Goal: Task Accomplishment & Management: Use online tool/utility

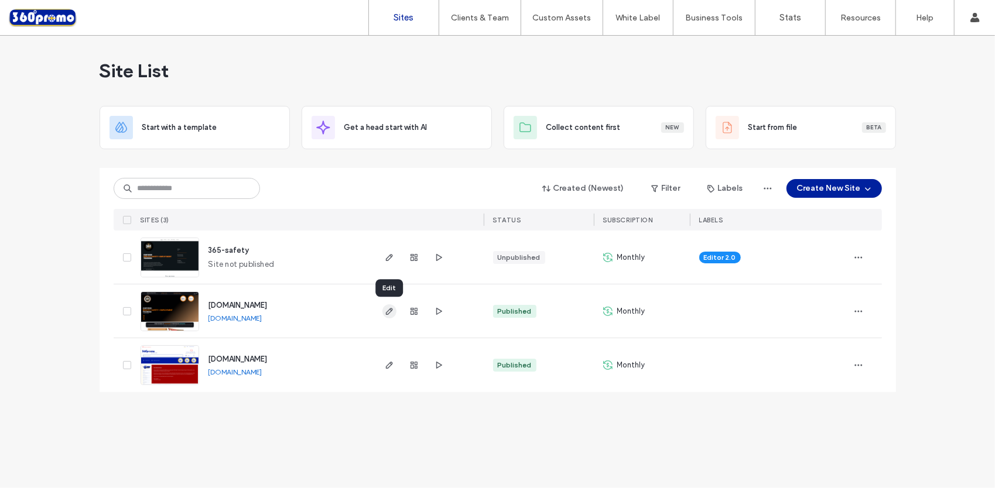
click at [393, 313] on span "button" at bounding box center [389, 311] width 14 height 14
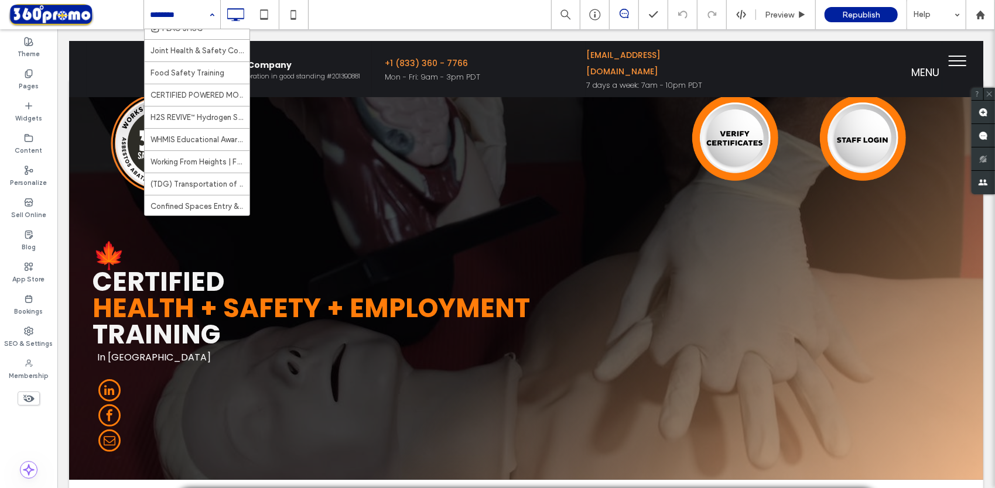
scroll to position [349, 0]
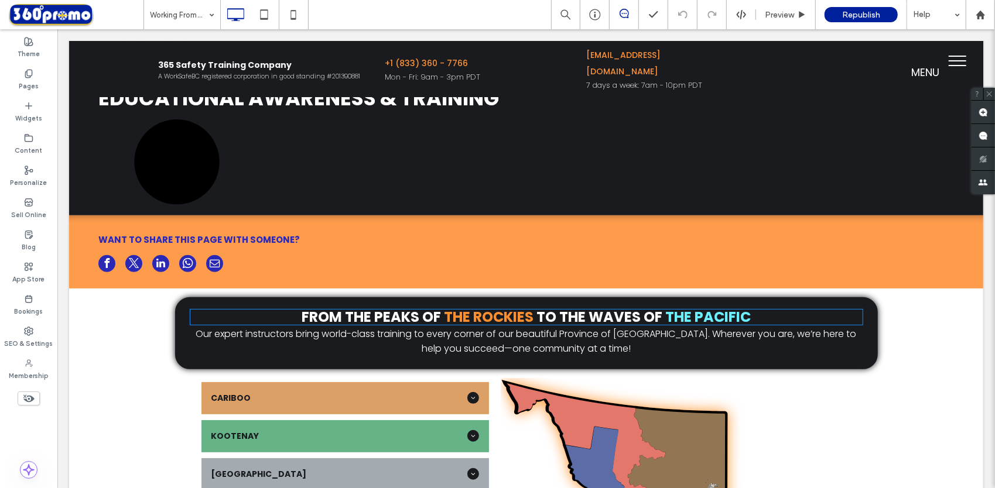
scroll to position [169, 0]
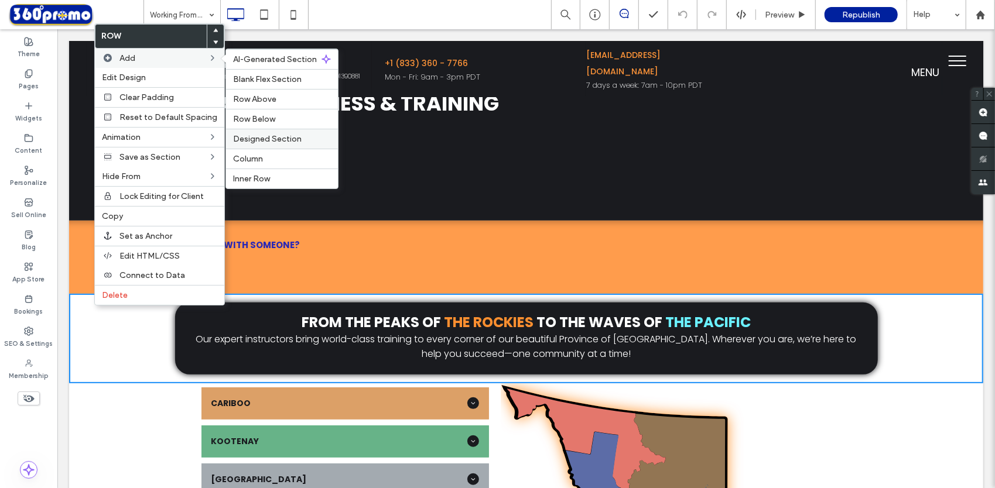
click at [293, 139] on span "Designed Section" at bounding box center [267, 139] width 69 height 10
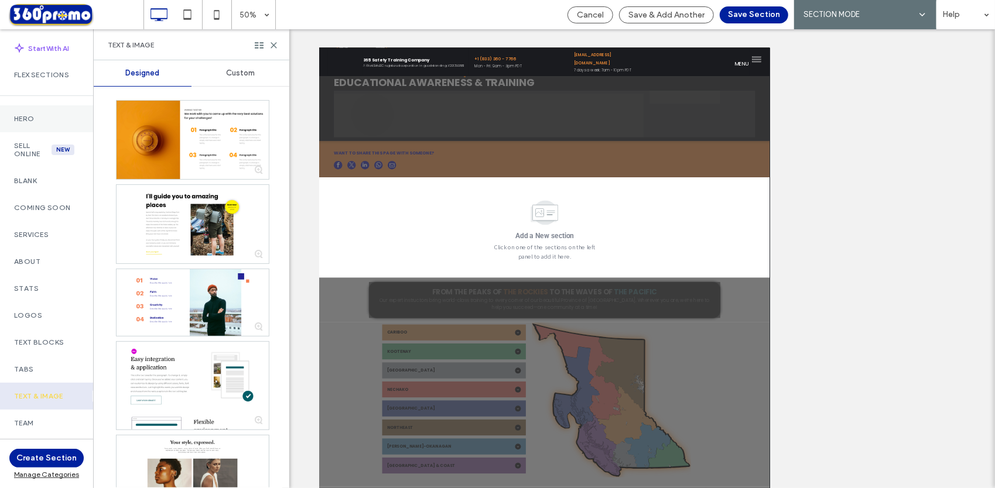
click at [44, 120] on label "Hero" at bounding box center [46, 119] width 65 height 8
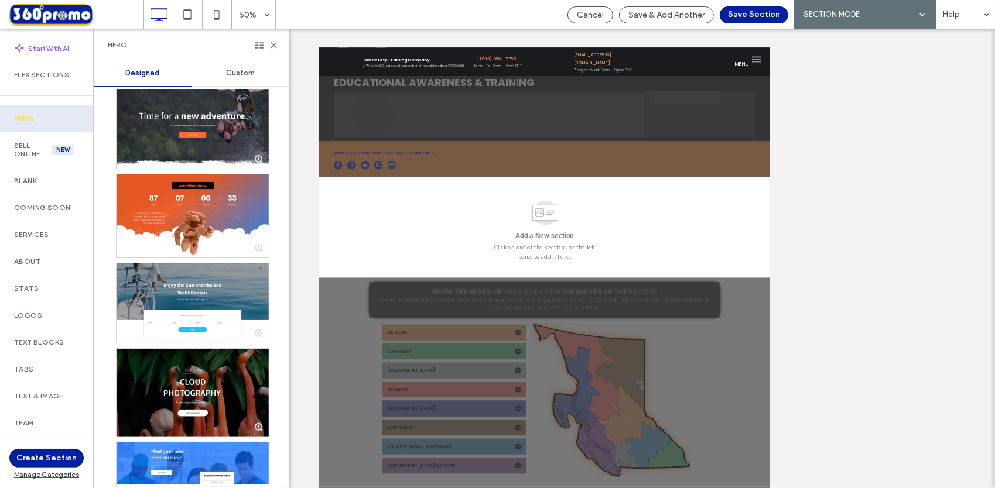
scroll to position [2792, 0]
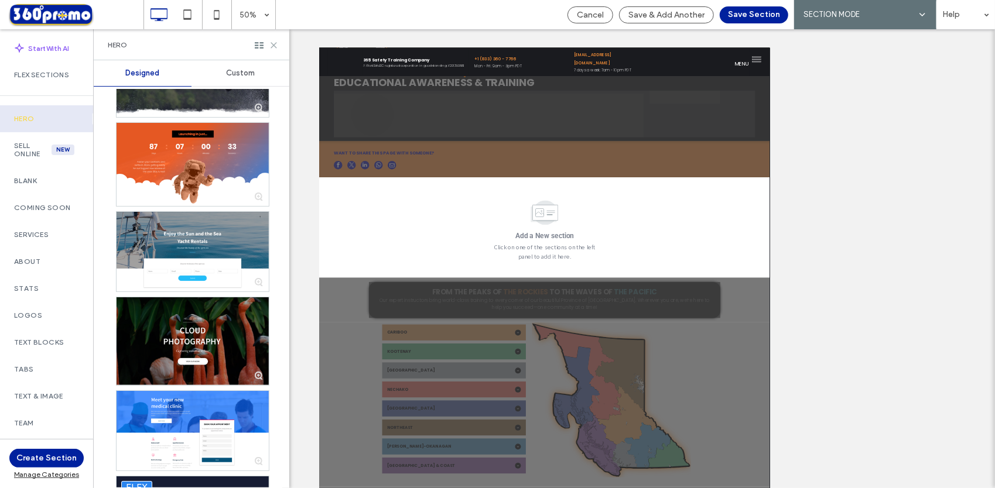
click at [271, 46] on icon at bounding box center [273, 45] width 9 height 9
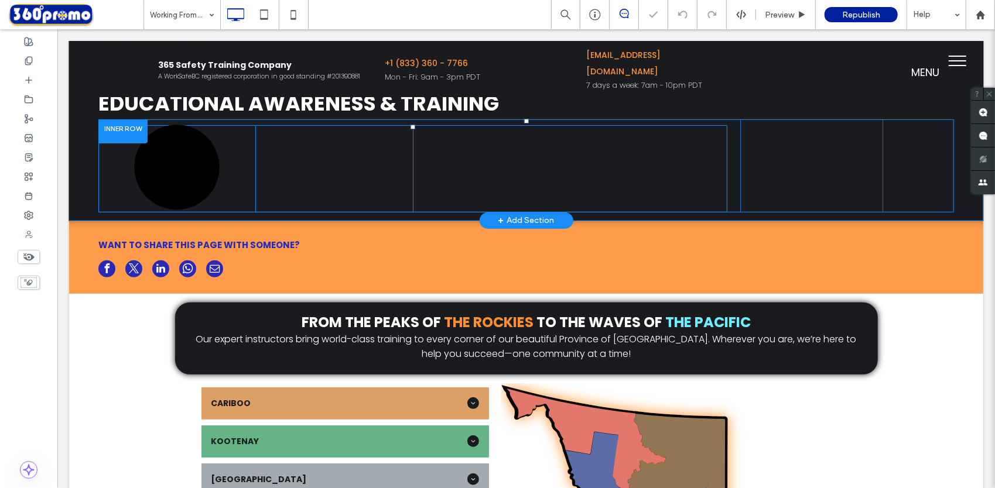
scroll to position [0, 0]
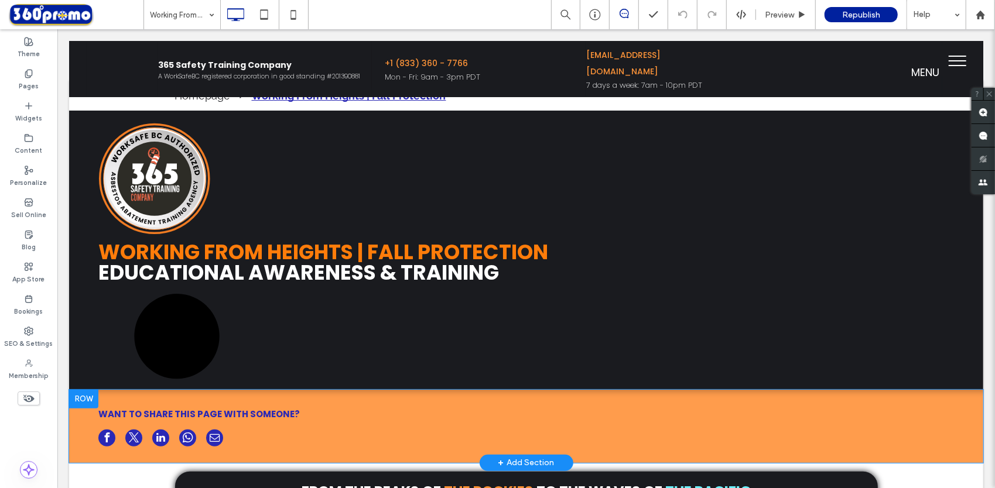
click at [76, 395] on div at bounding box center [83, 398] width 29 height 19
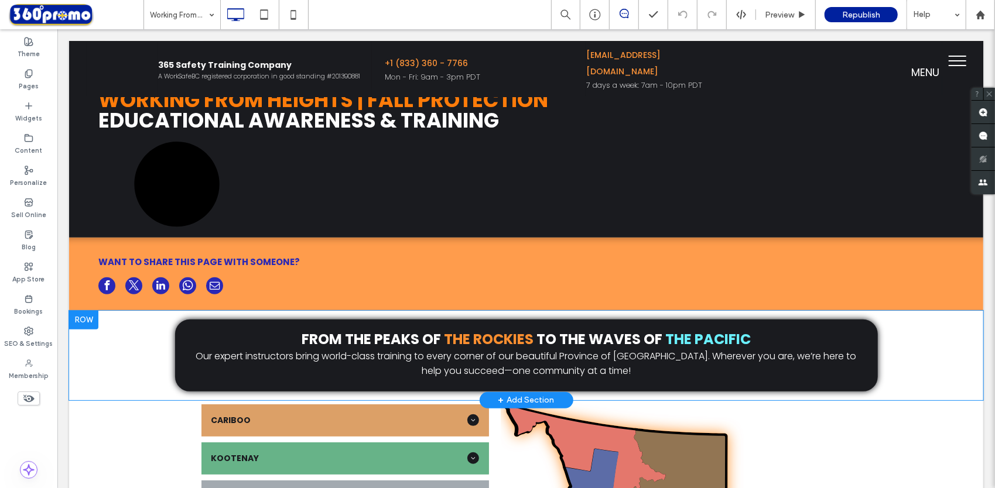
scroll to position [153, 0]
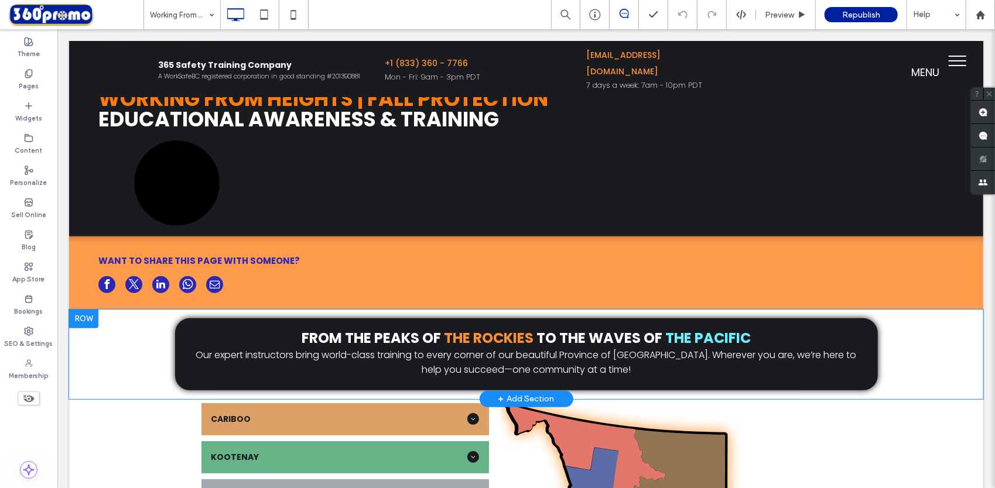
click at [87, 321] on div at bounding box center [83, 318] width 29 height 19
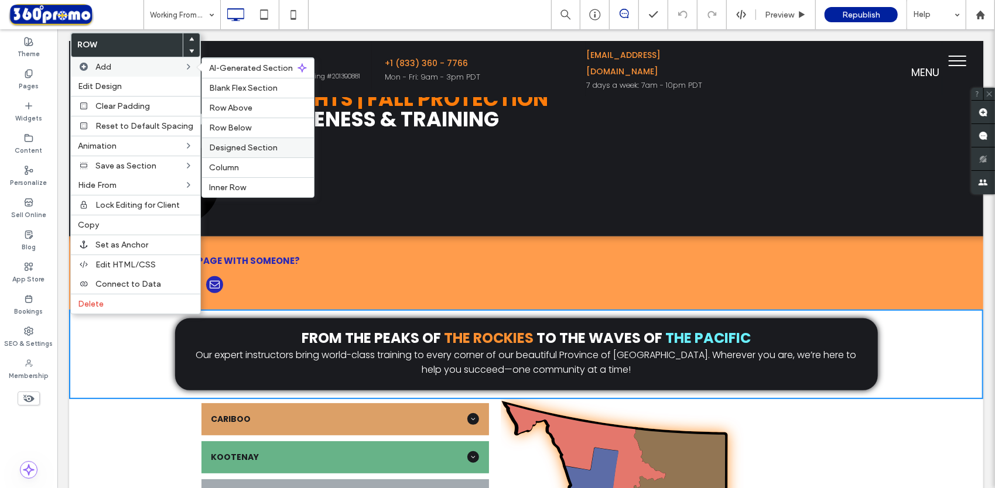
click at [266, 147] on span "Designed Section" at bounding box center [243, 148] width 69 height 10
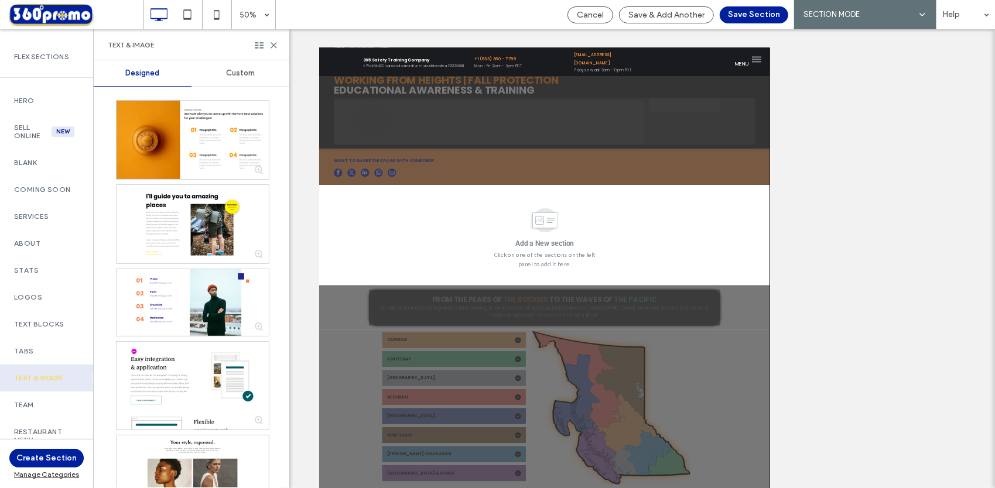
scroll to position [17, 0]
click at [44, 189] on label "Coming Soon" at bounding box center [46, 191] width 65 height 8
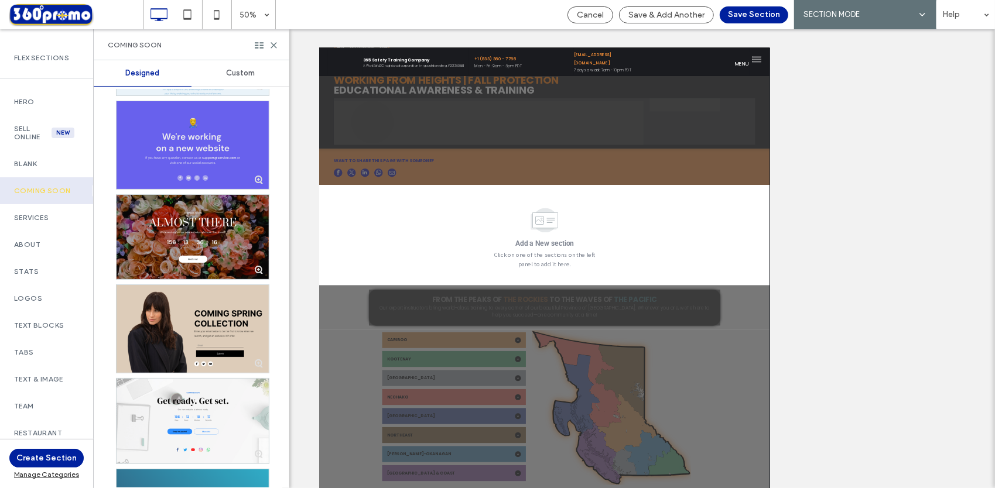
scroll to position [0, 0]
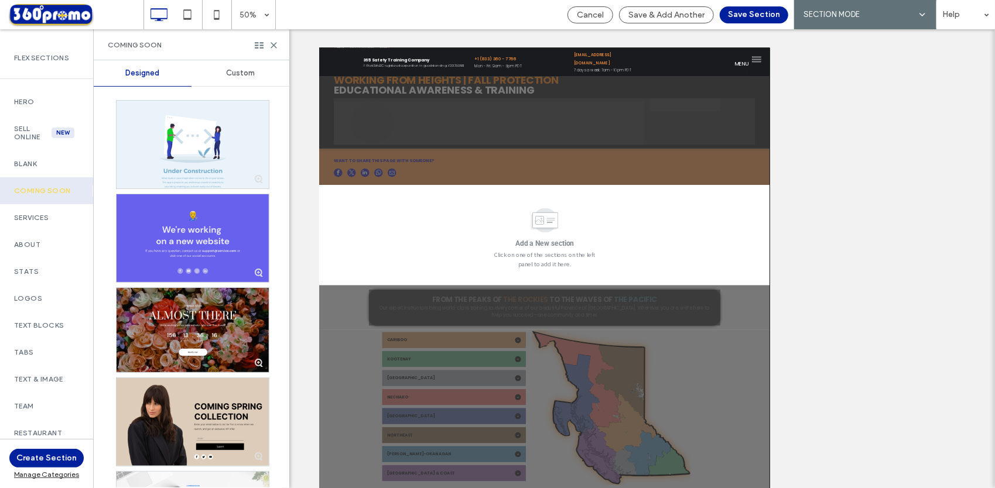
click at [203, 223] on div at bounding box center [193, 238] width 152 height 88
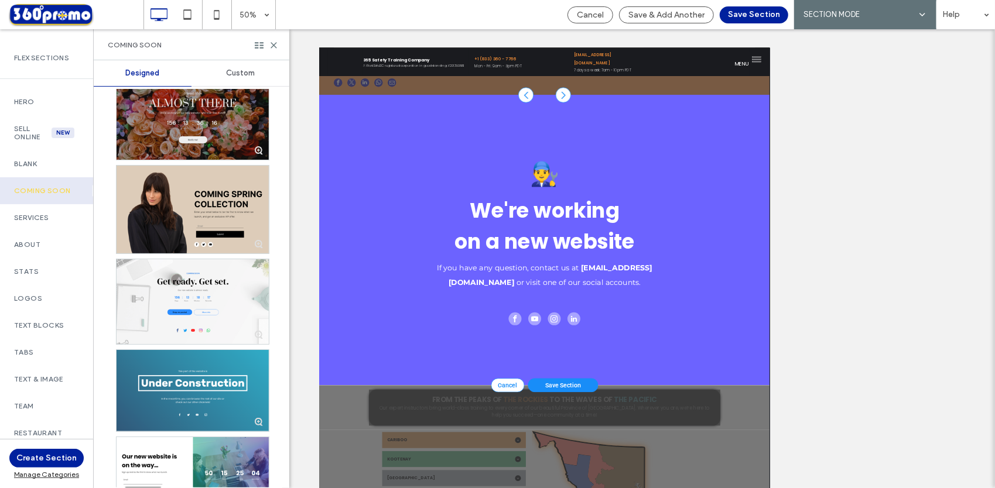
scroll to position [329, 0]
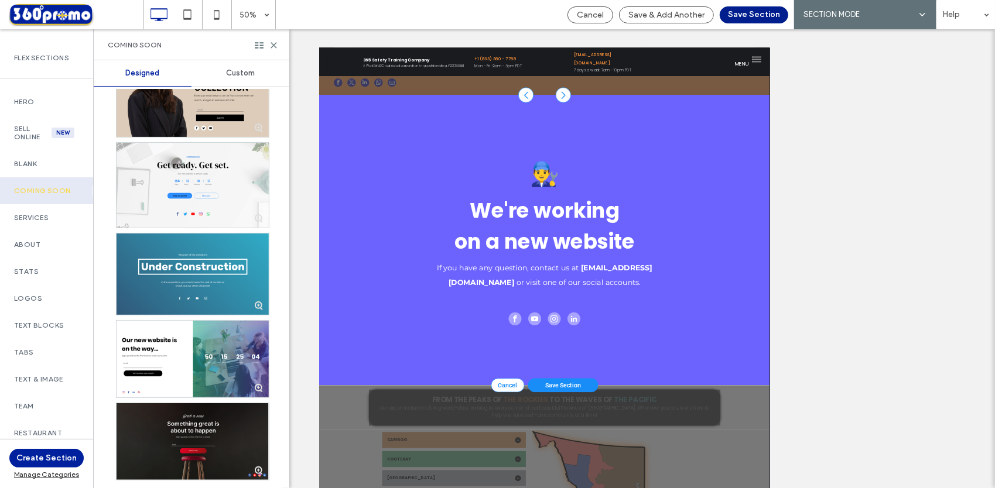
click at [755, 16] on button "Save Section" at bounding box center [754, 14] width 69 height 17
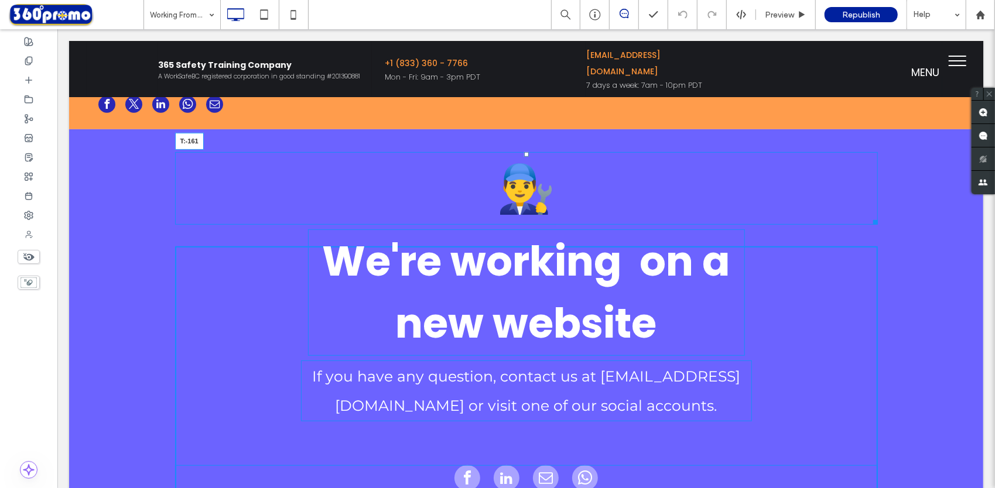
drag, startPoint x: 523, startPoint y: 252, endPoint x: 567, endPoint y: 182, distance: 82.7
click at [510, 153] on div "👨‍🔧 T:-161" at bounding box center [525, 188] width 703 height 73
drag, startPoint x: 523, startPoint y: 154, endPoint x: 519, endPoint y: 249, distance: 94.9
click at [523, 156] on div at bounding box center [525, 154] width 5 height 5
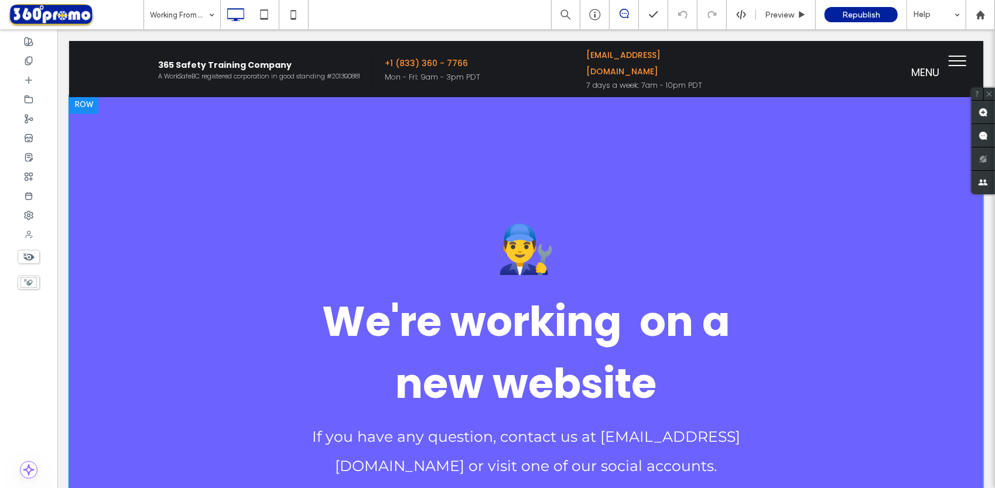
scroll to position [361, 0]
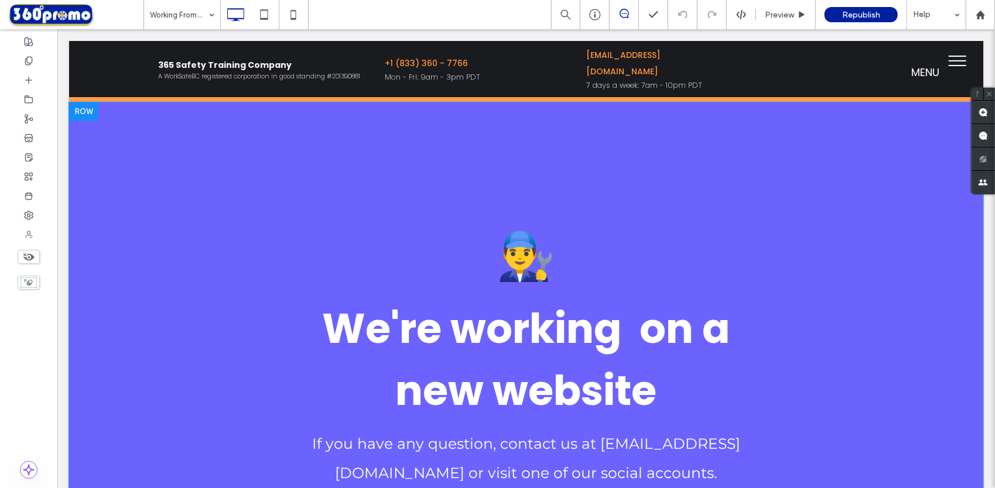
click at [90, 112] on div at bounding box center [83, 111] width 29 height 19
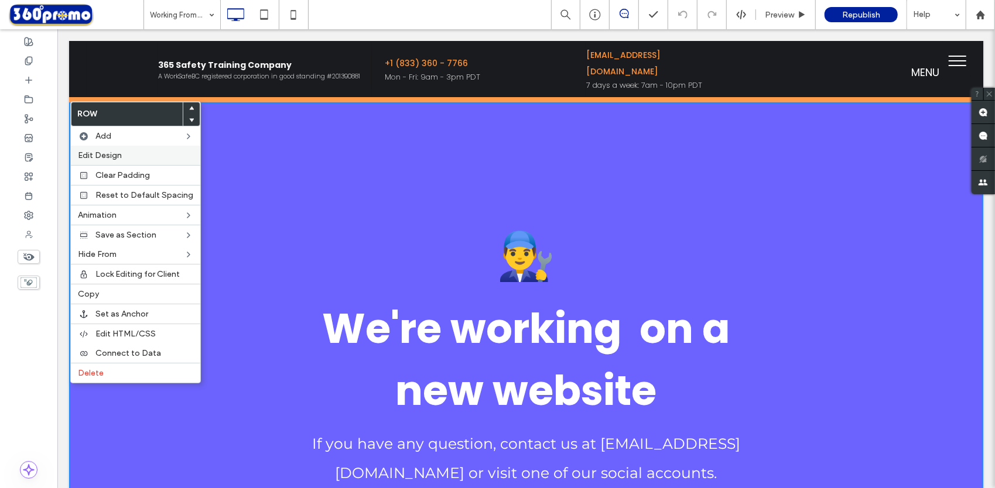
click at [131, 153] on label "Edit Design" at bounding box center [135, 155] width 115 height 10
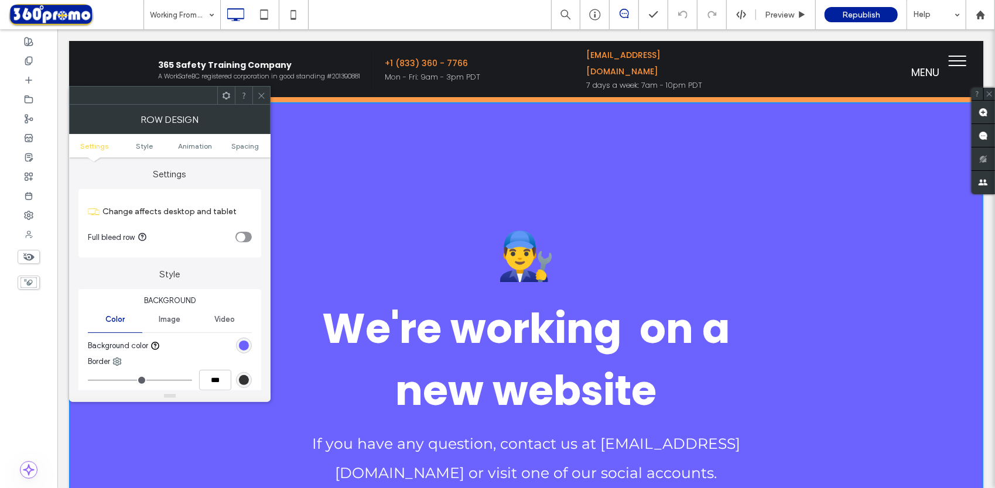
click at [244, 343] on div "rgb(108, 99, 255)" at bounding box center [244, 346] width 10 height 10
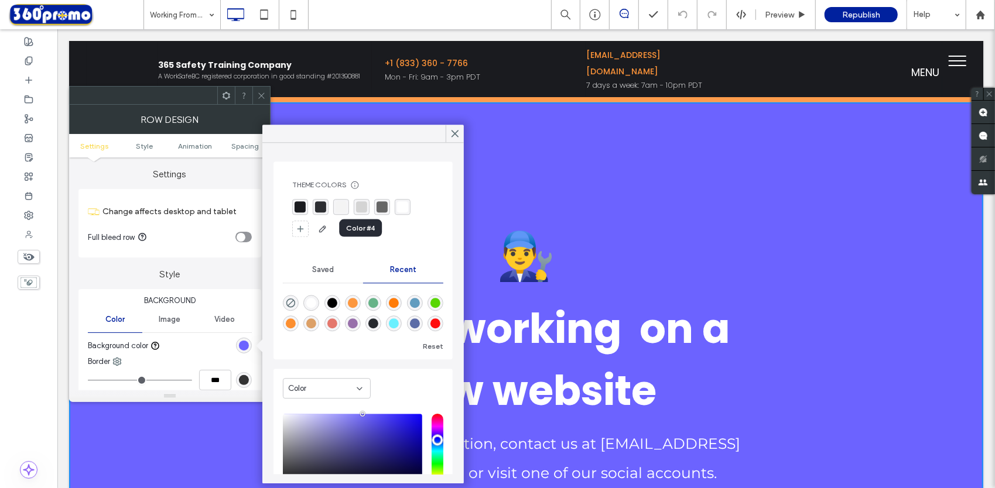
click at [362, 207] on div "rgba(212,212,212,1)" at bounding box center [361, 206] width 11 height 11
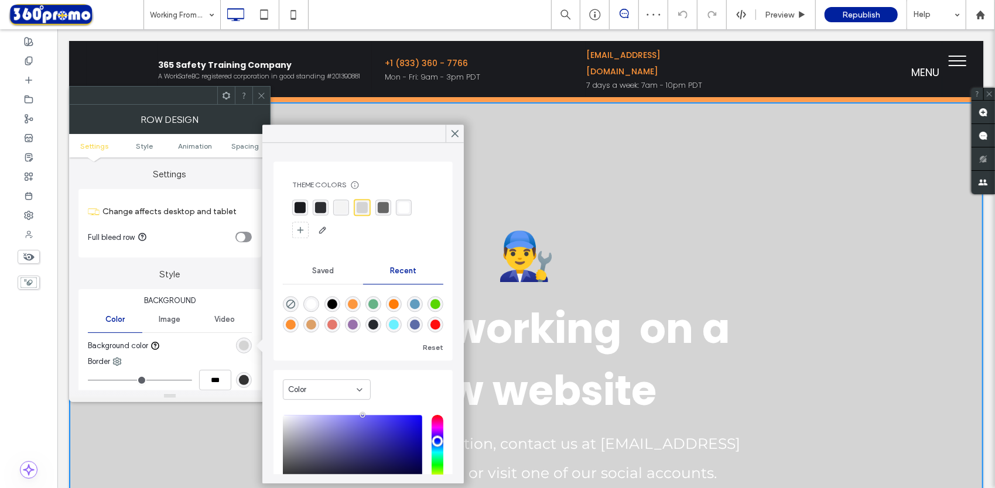
click at [344, 213] on div "rgba(244,244,244,1)" at bounding box center [341, 208] width 16 height 16
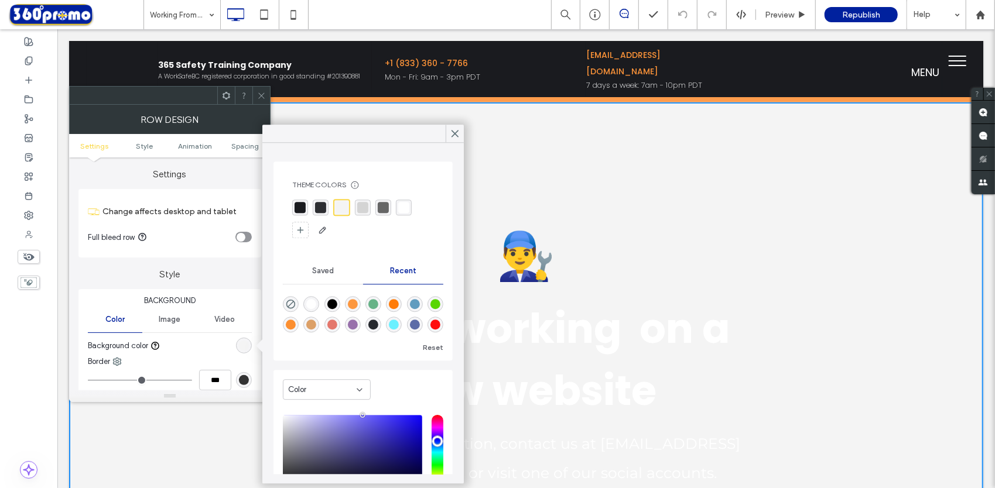
click at [297, 208] on div "rgba(26,27,31,1)" at bounding box center [300, 207] width 11 height 11
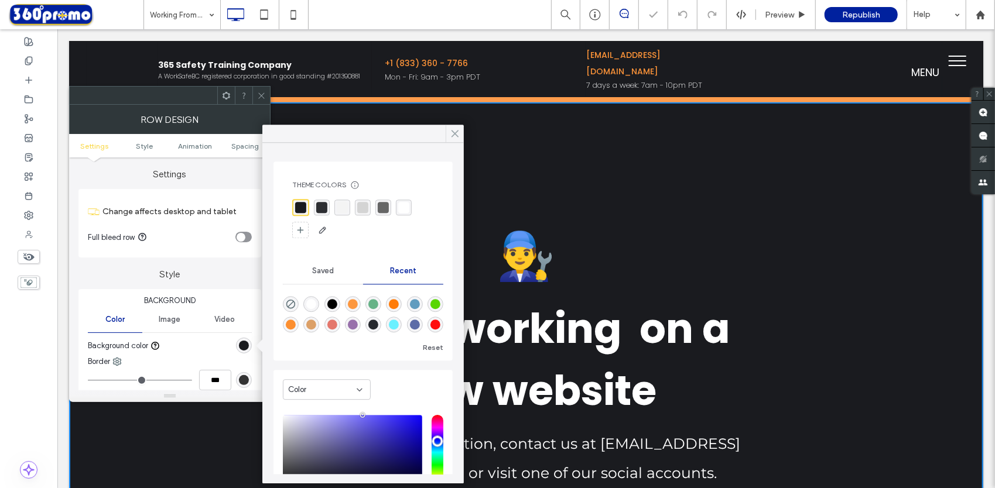
click at [452, 136] on use at bounding box center [455, 134] width 6 height 6
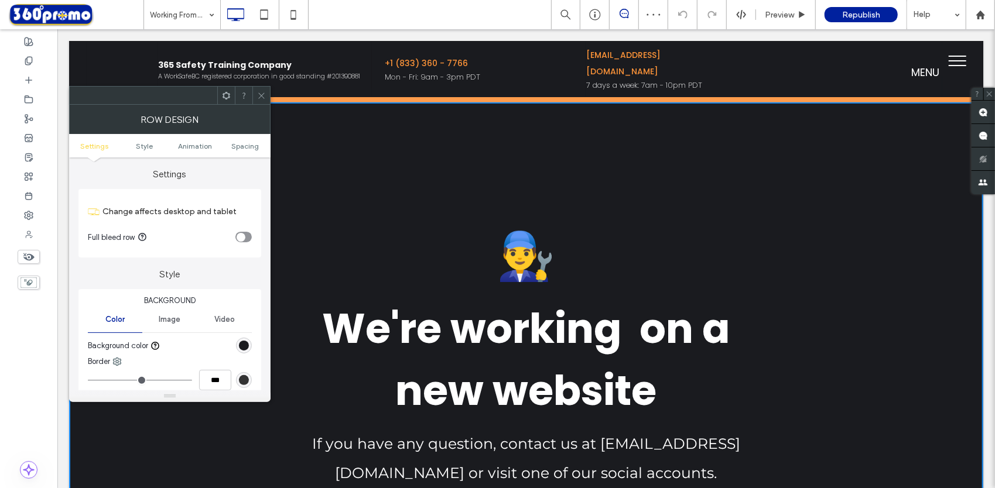
click at [266, 95] on div at bounding box center [261, 96] width 18 height 18
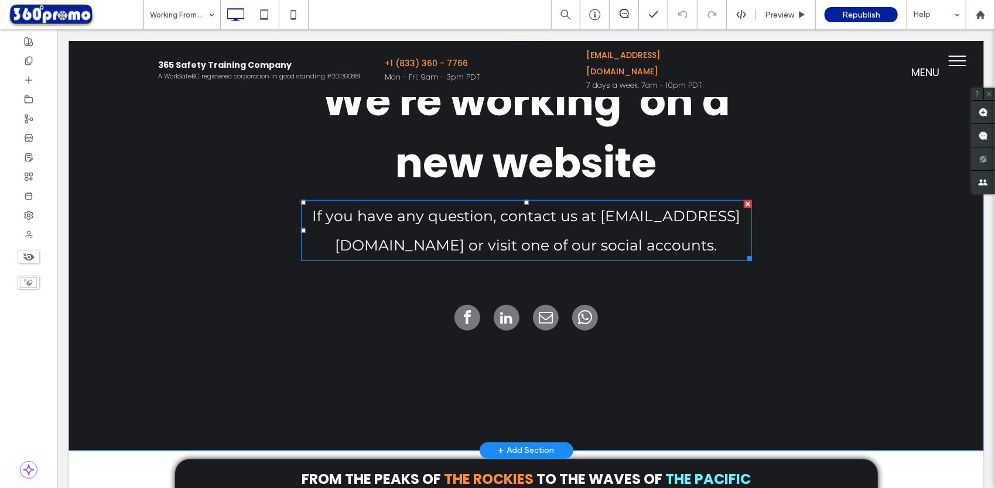
scroll to position [591, 0]
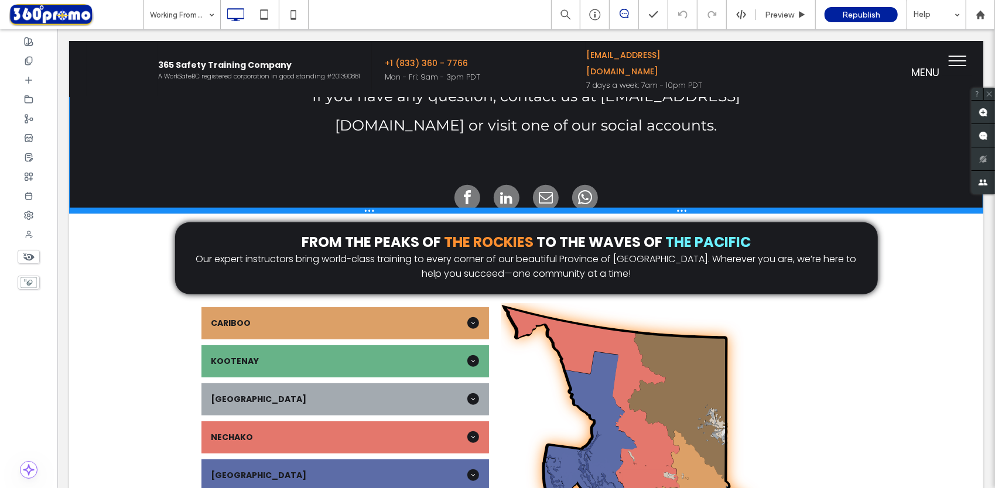
drag, startPoint x: 251, startPoint y: 444, endPoint x: 228, endPoint y: 195, distance: 250.0
click at [228, 195] on div "👨‍🔧 We're working on a new website If you have any question, contact us at supp…" at bounding box center [526, 42] width 914 height 342
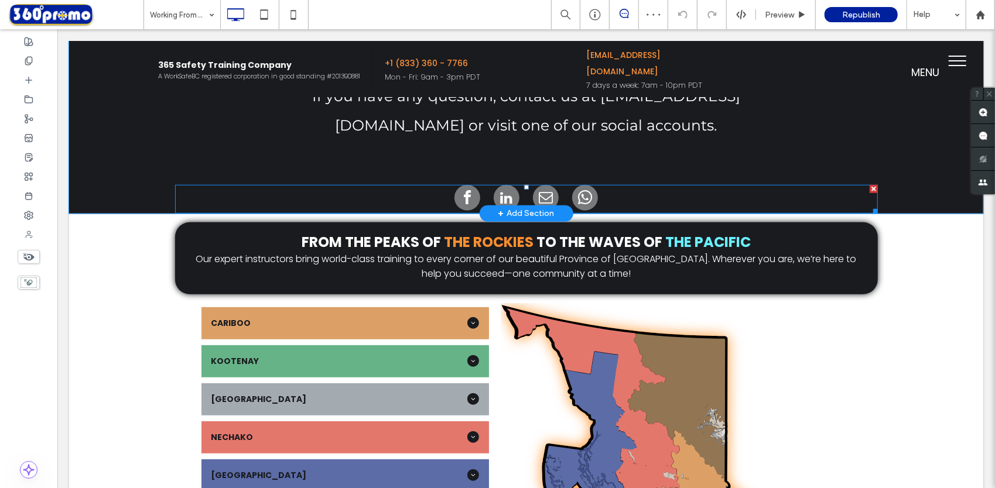
click at [869, 186] on div at bounding box center [873, 188] width 8 height 8
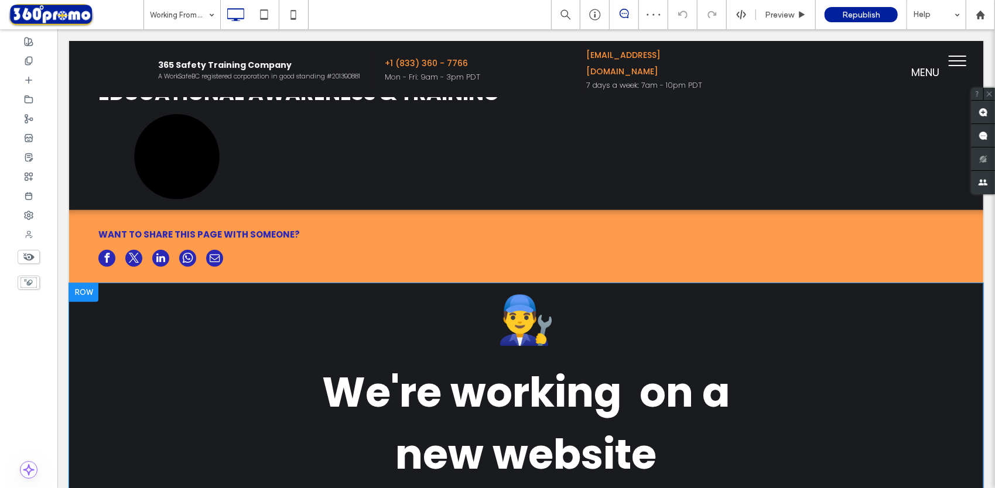
scroll to position [179, 0]
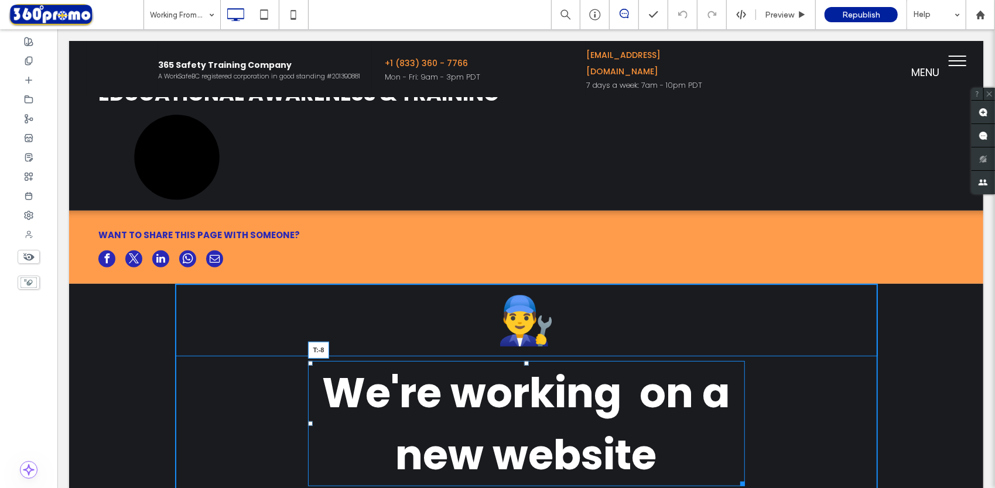
drag, startPoint x: 521, startPoint y: 362, endPoint x: 521, endPoint y: 330, distance: 32.2
click at [521, 330] on div "👨‍🔧 We're working on a new website T:-8 If you have any question, contact us at…" at bounding box center [525, 419] width 703 height 273
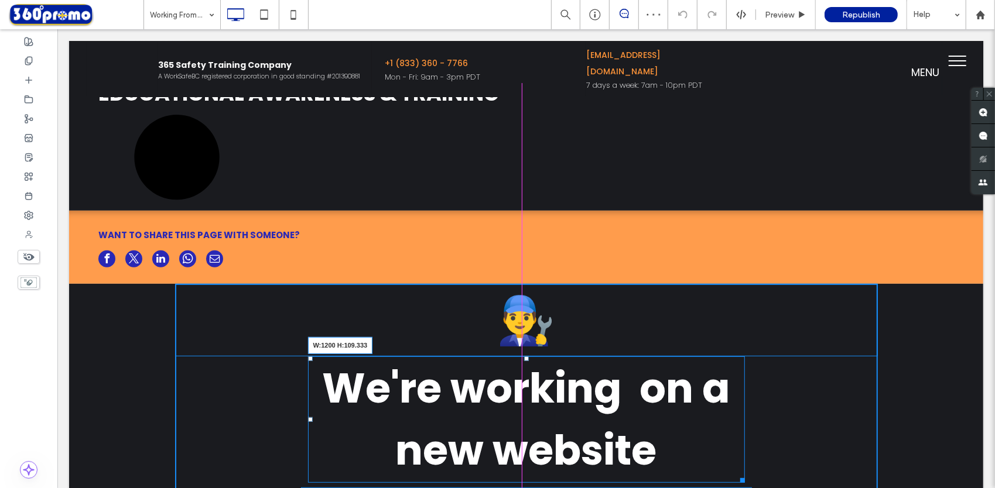
drag, startPoint x: 733, startPoint y: 477, endPoint x: 1003, endPoint y: 477, distance: 269.9
click at [946, 448] on div "👨‍🔧 We're working on a new website W:1200 H:109.333 If you have any question, c…" at bounding box center [526, 417] width 914 height 269
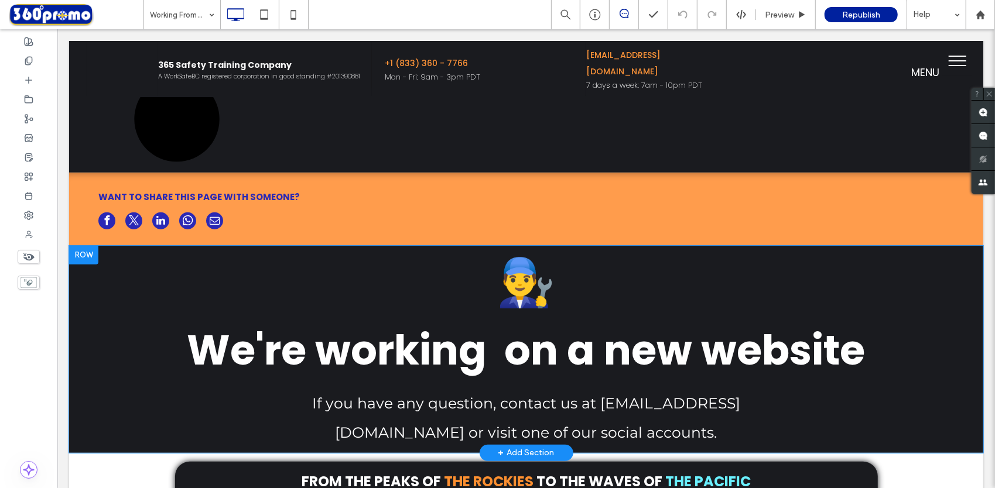
scroll to position [217, 0]
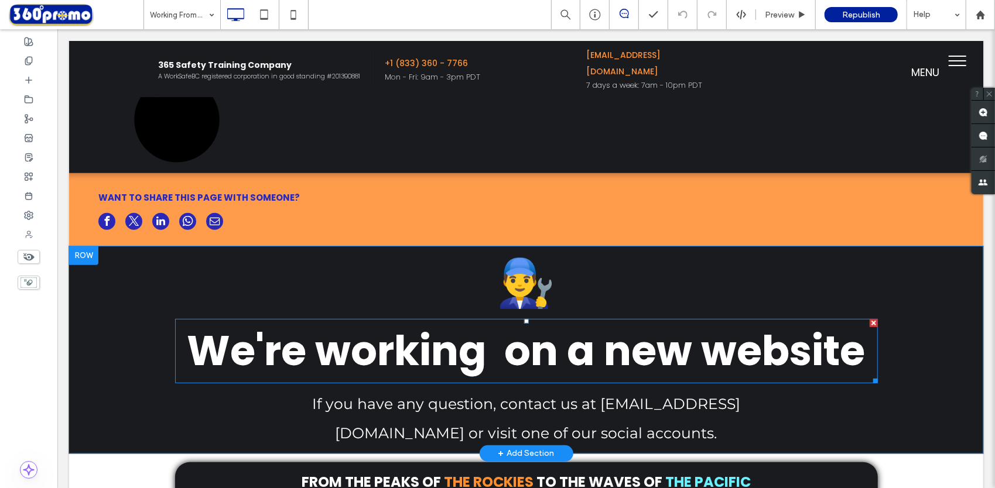
click at [733, 354] on span "We're working on a new website" at bounding box center [526, 350] width 678 height 58
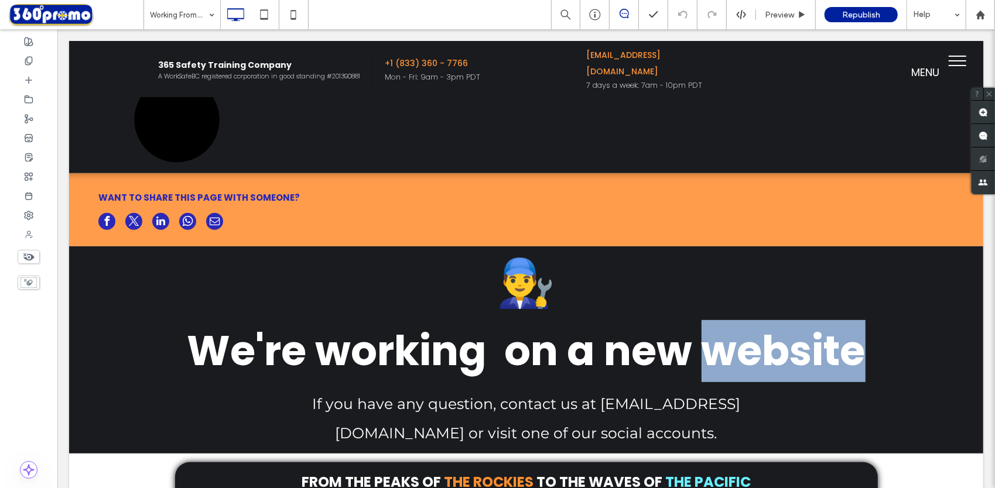
click at [733, 354] on span "We're working on a new website" at bounding box center [526, 350] width 678 height 58
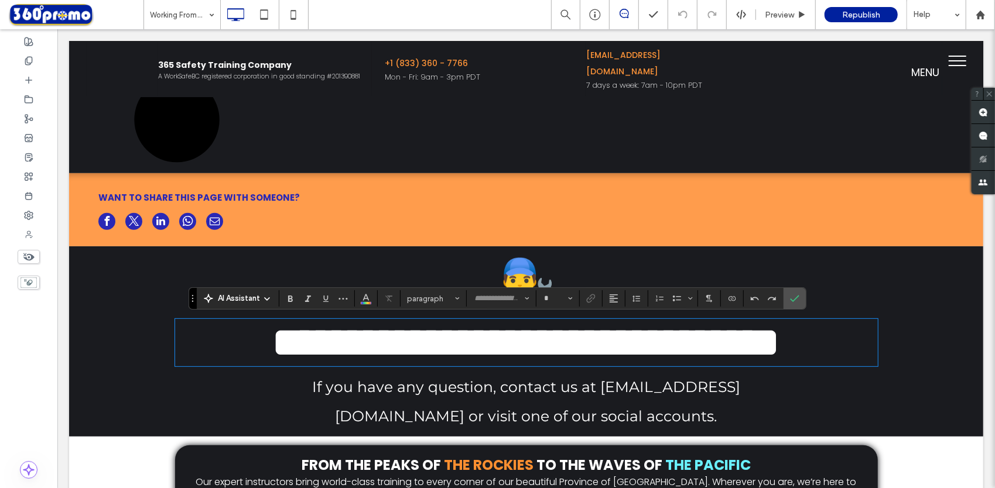
type input "*******"
type input "**"
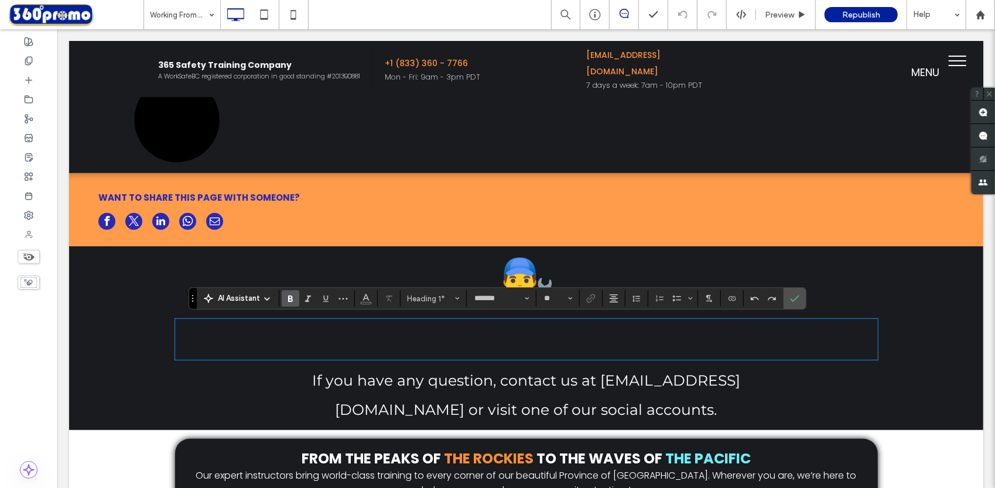
click at [434, 350] on h1 "﻿" at bounding box center [525, 339] width 703 height 39
type input "**"
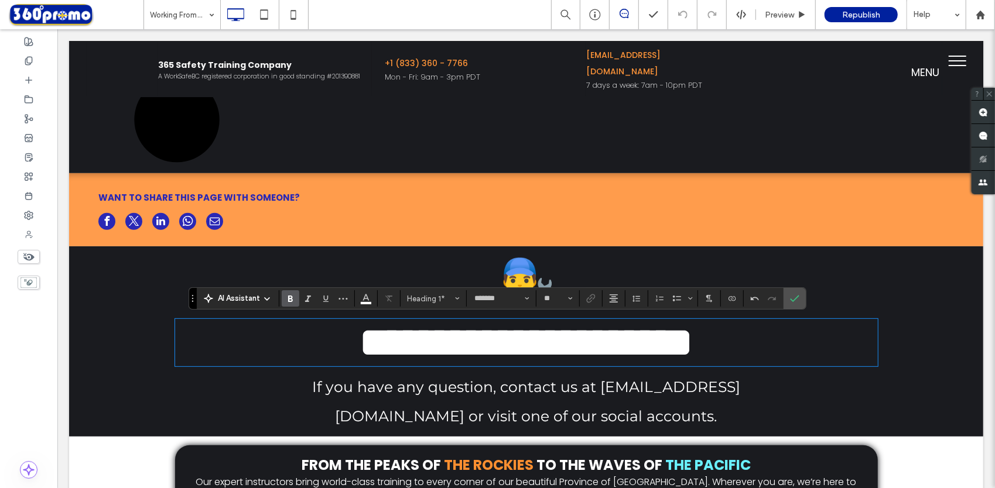
click at [461, 406] on span "If you have any question, contact us at support@service.com or visit one of our…" at bounding box center [526, 401] width 428 height 47
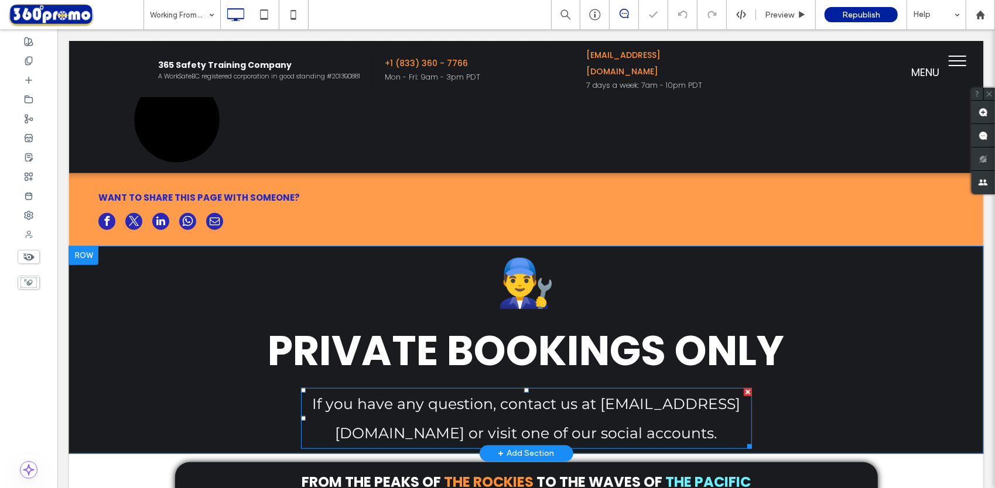
click at [461, 406] on span "If you have any question, contact us at support@service.com or visit one of our…" at bounding box center [526, 418] width 428 height 47
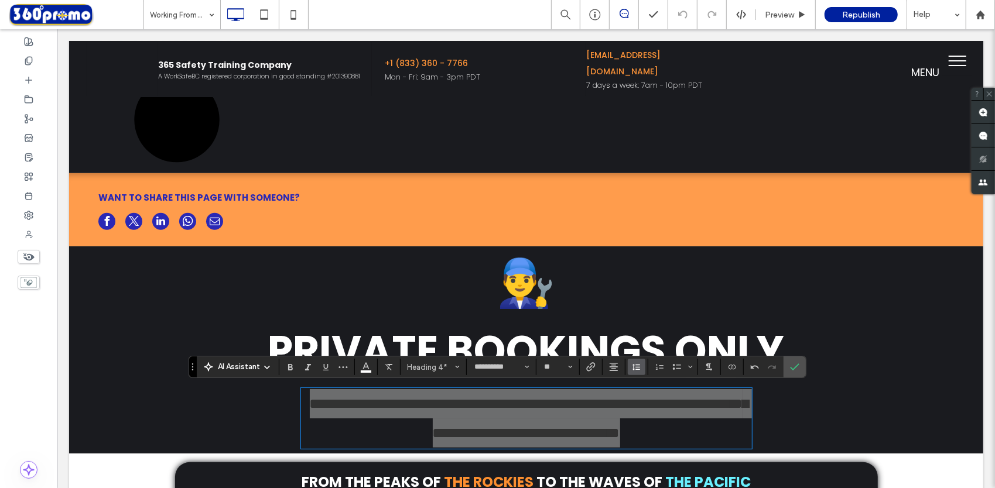
click at [632, 372] on icon "Line Height" at bounding box center [636, 366] width 9 height 9
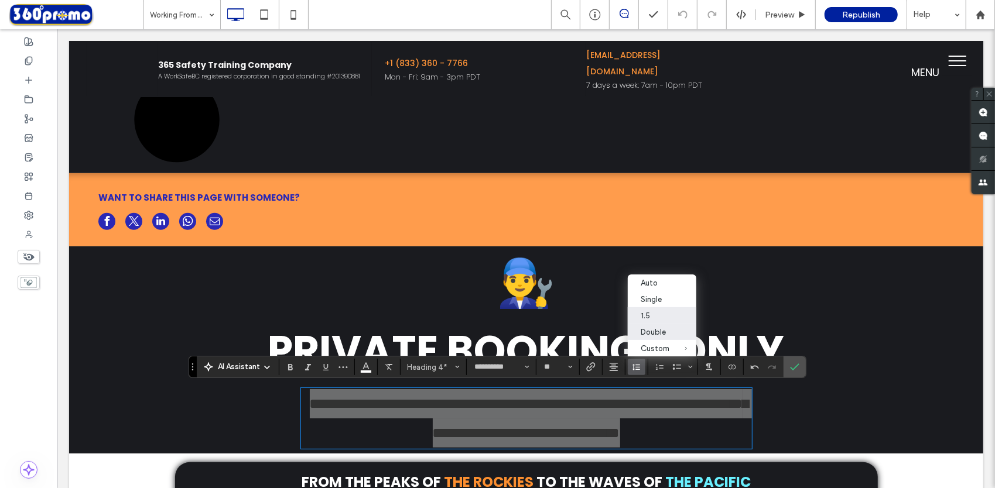
click at [648, 312] on div "1.5" at bounding box center [655, 316] width 29 height 9
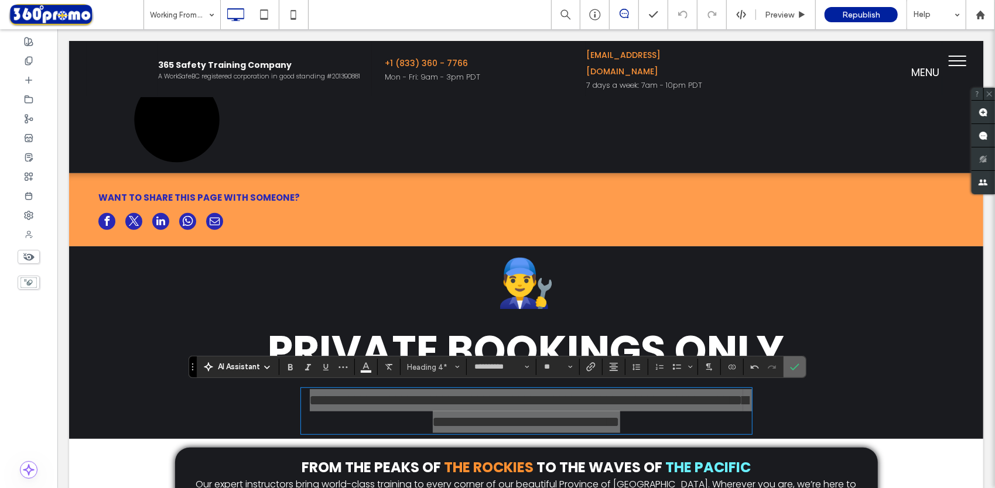
click at [798, 371] on label "Confirm" at bounding box center [795, 367] width 18 height 21
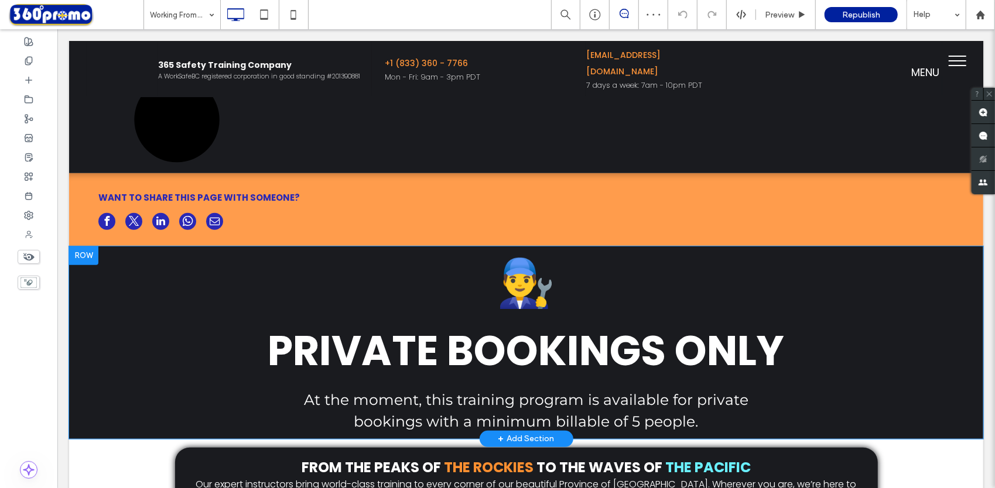
click at [87, 256] on div at bounding box center [83, 255] width 29 height 19
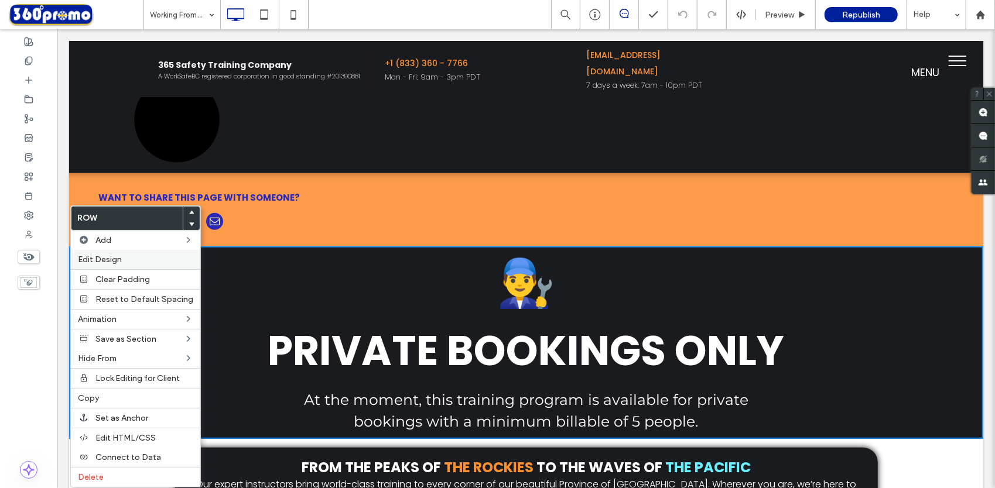
click at [156, 261] on label "Edit Design" at bounding box center [135, 260] width 115 height 10
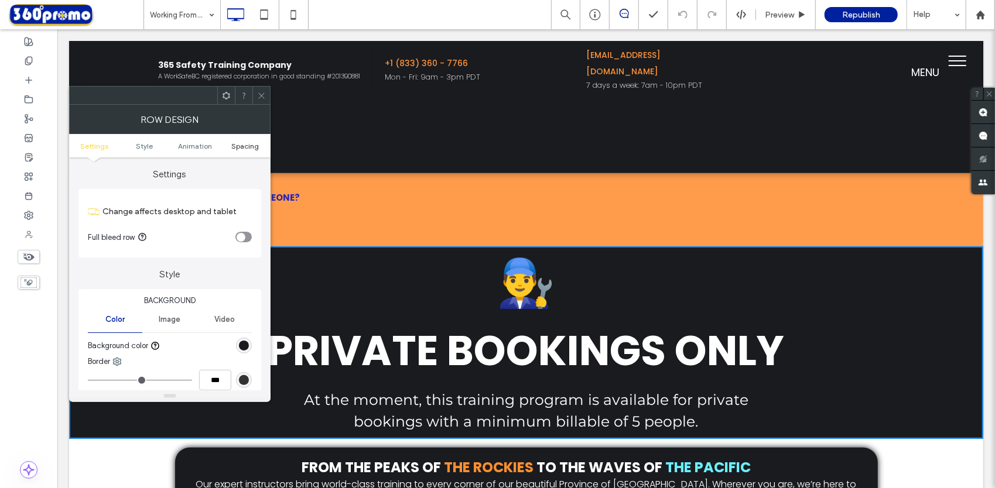
click at [252, 144] on span "Spacing" at bounding box center [246, 146] width 28 height 9
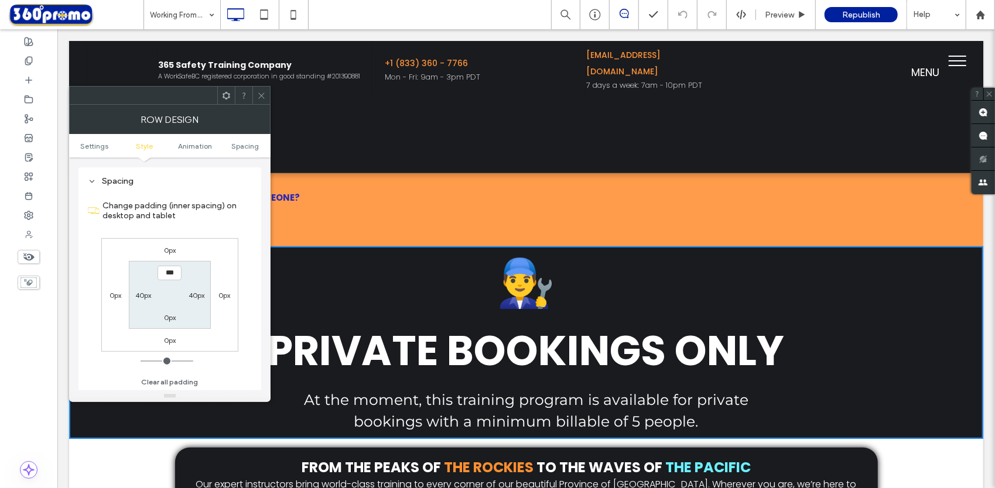
scroll to position [322, 0]
click at [263, 95] on icon at bounding box center [261, 95] width 9 height 9
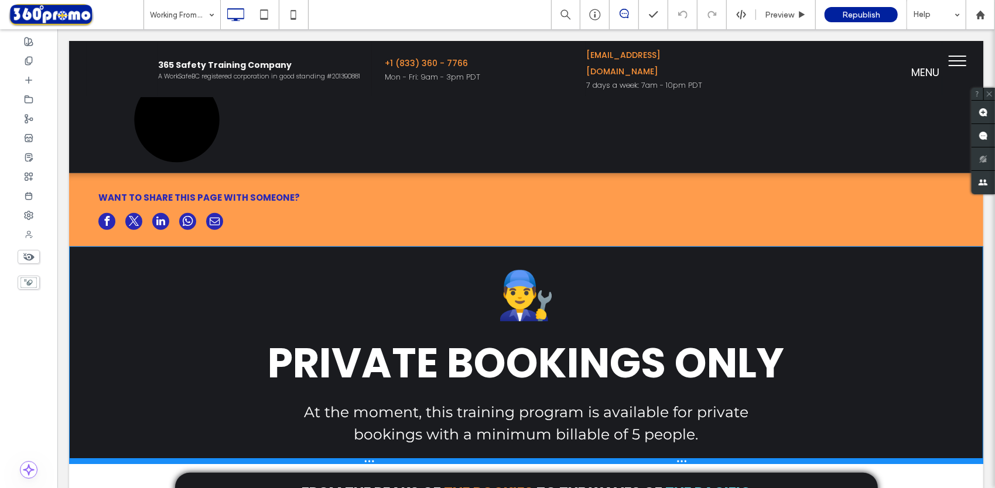
drag, startPoint x: 121, startPoint y: 437, endPoint x: 118, endPoint y: 463, distance: 26.0
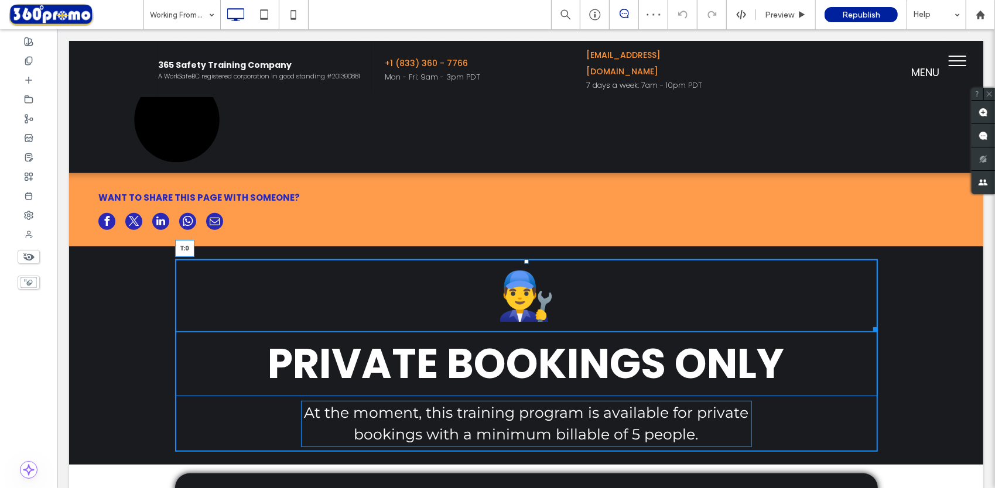
drag, startPoint x: 522, startPoint y: 261, endPoint x: 577, endPoint y: 290, distance: 62.9
click at [523, 261] on div at bounding box center [525, 261] width 5 height 5
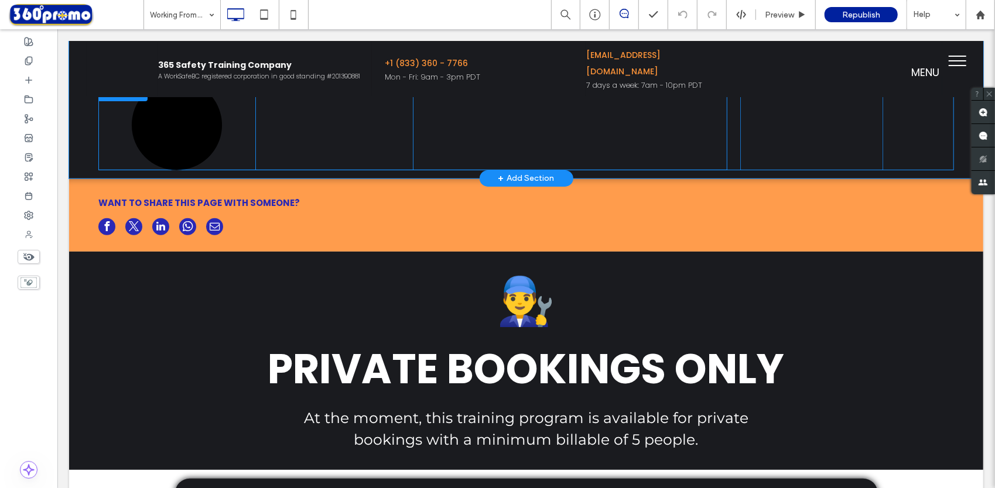
scroll to position [215, 0]
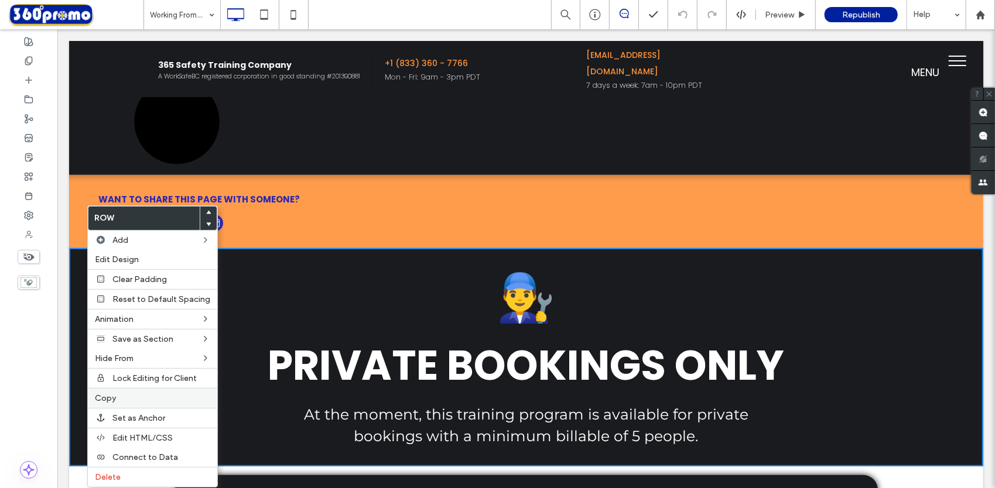
click at [108, 396] on span "Copy" at bounding box center [105, 398] width 21 height 10
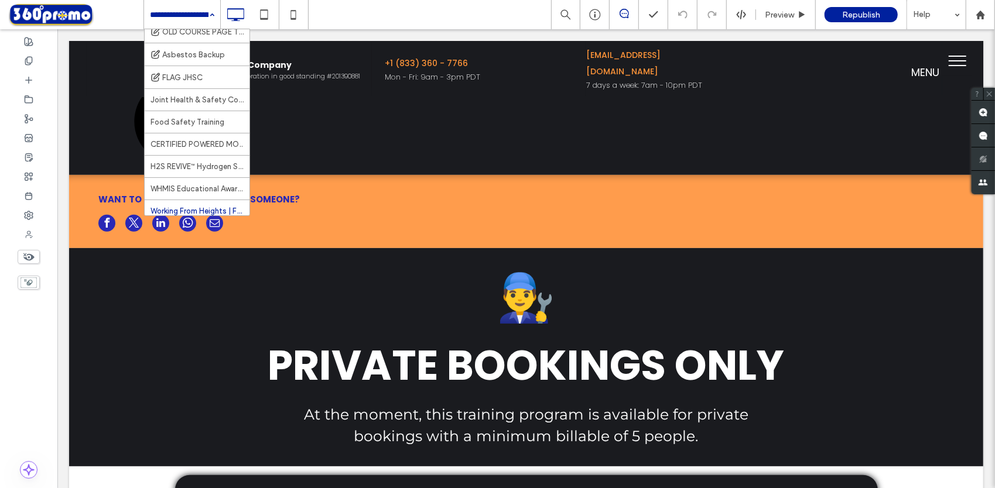
scroll to position [299, 0]
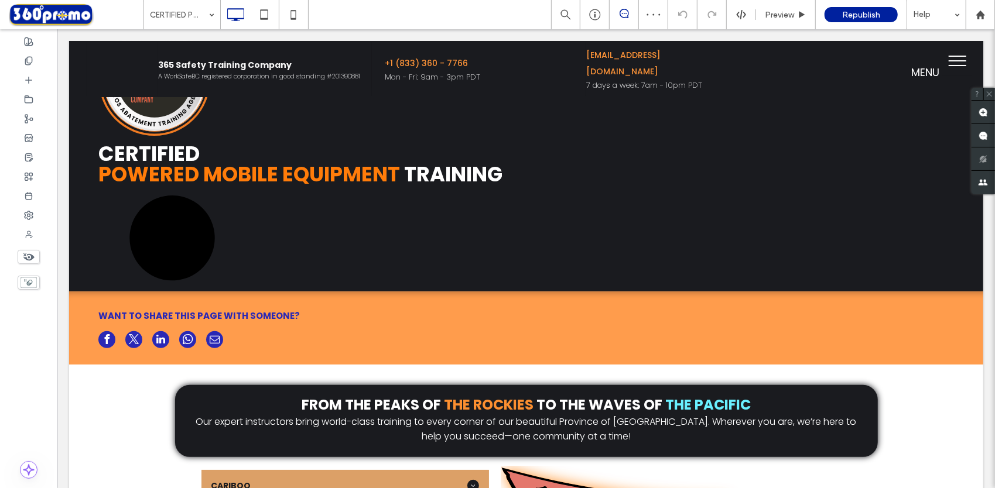
scroll to position [109, 0]
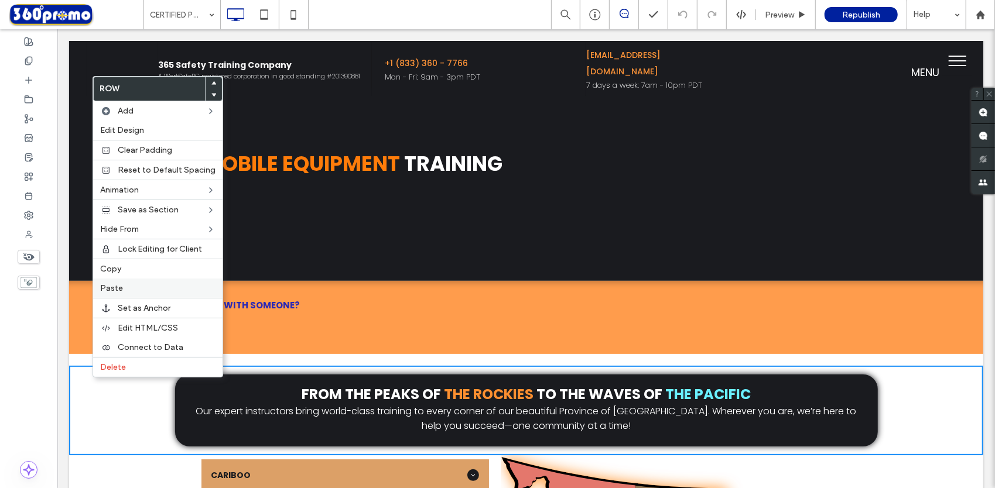
click at [141, 283] on label "Paste" at bounding box center [157, 288] width 115 height 10
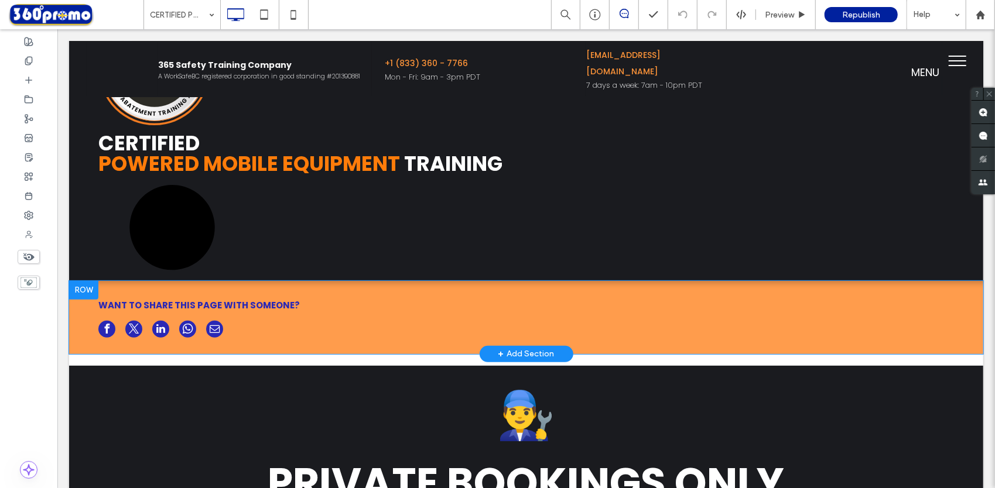
click at [90, 289] on div at bounding box center [83, 289] width 29 height 19
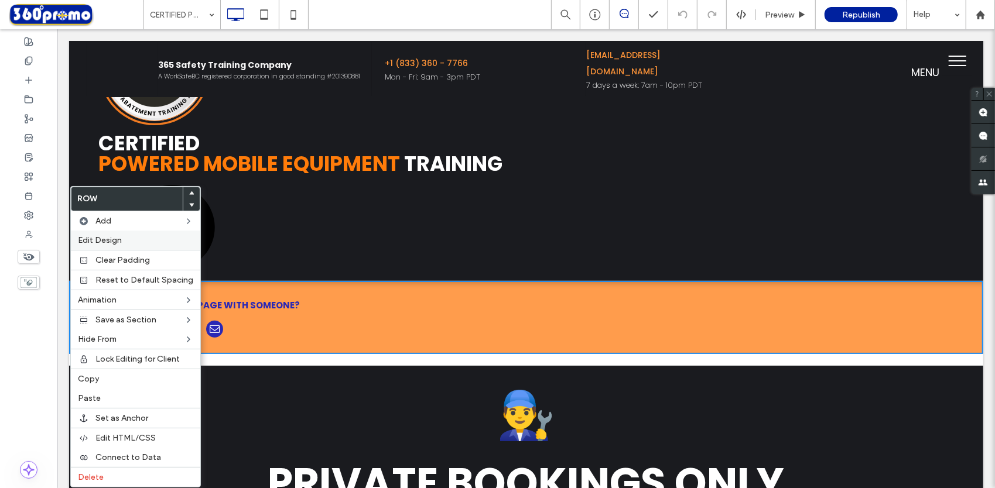
click at [125, 240] on label "Edit Design" at bounding box center [135, 240] width 115 height 10
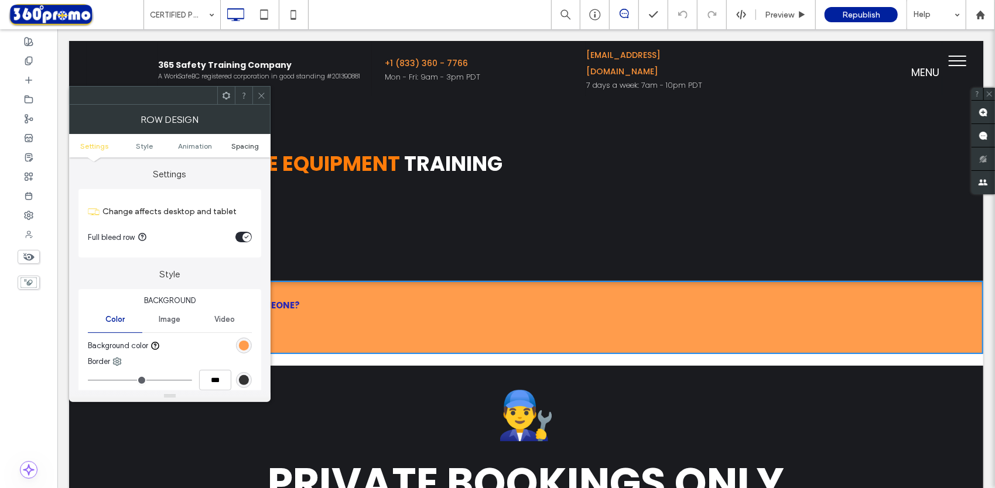
click at [245, 144] on span "Spacing" at bounding box center [246, 146] width 28 height 9
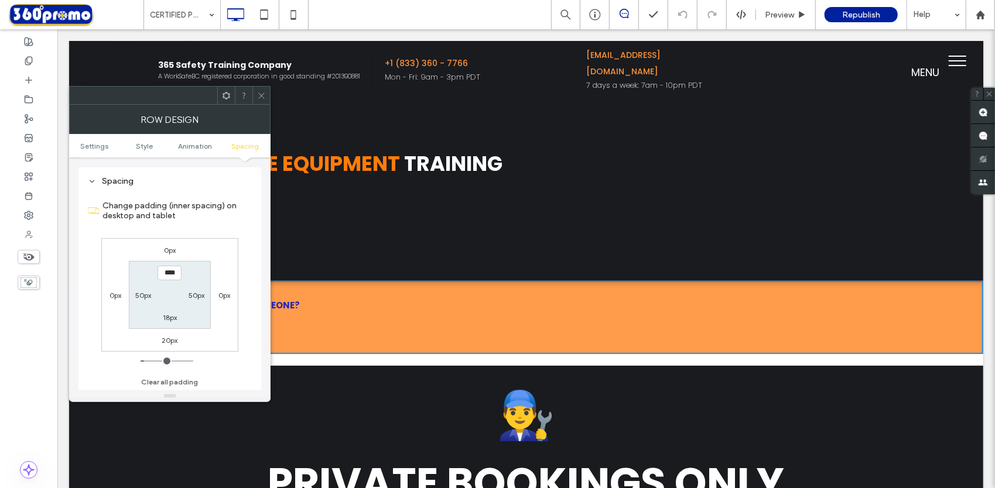
scroll to position [322, 0]
click at [173, 336] on label "20px" at bounding box center [170, 340] width 16 height 9
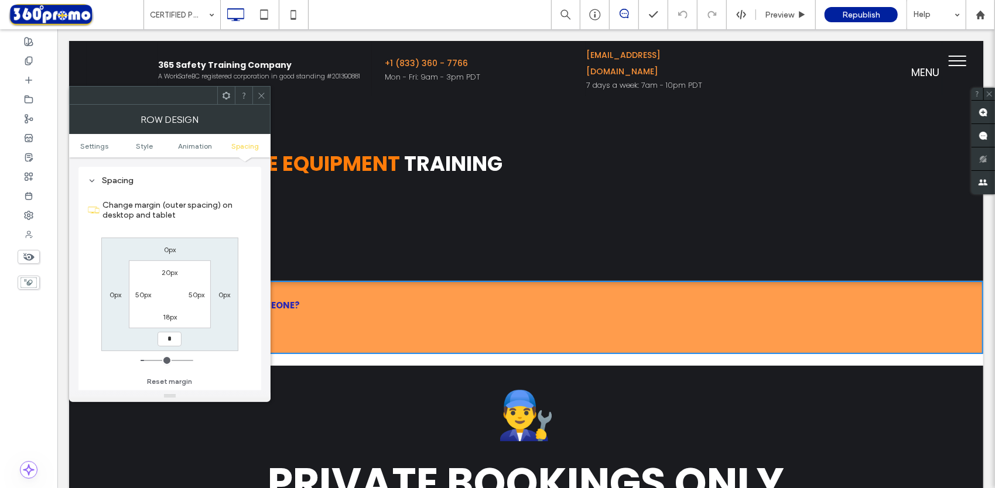
type input "*"
type input "***"
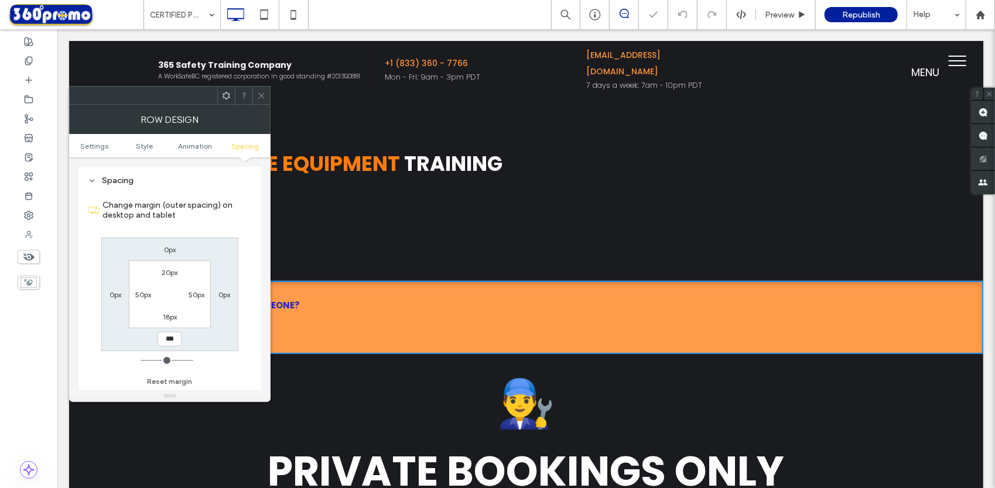
click at [263, 94] on icon at bounding box center [261, 95] width 9 height 9
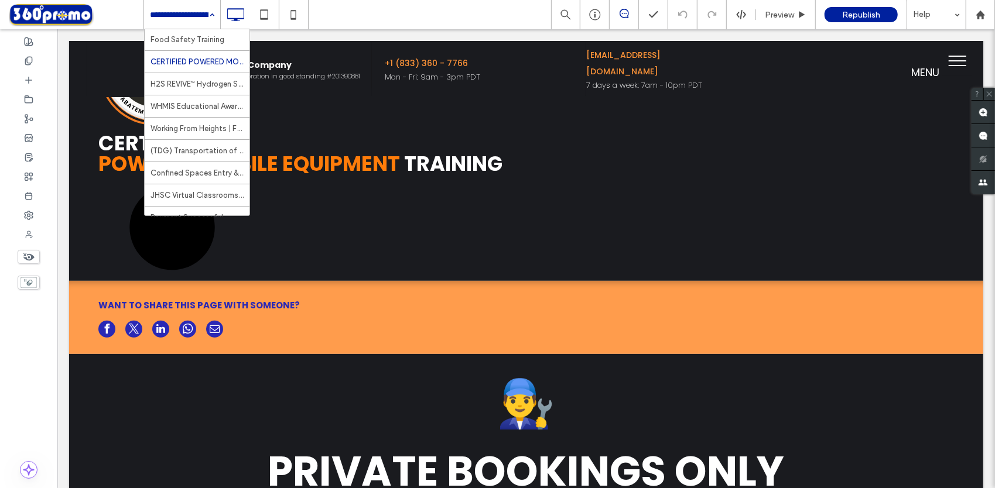
scroll to position [382, 0]
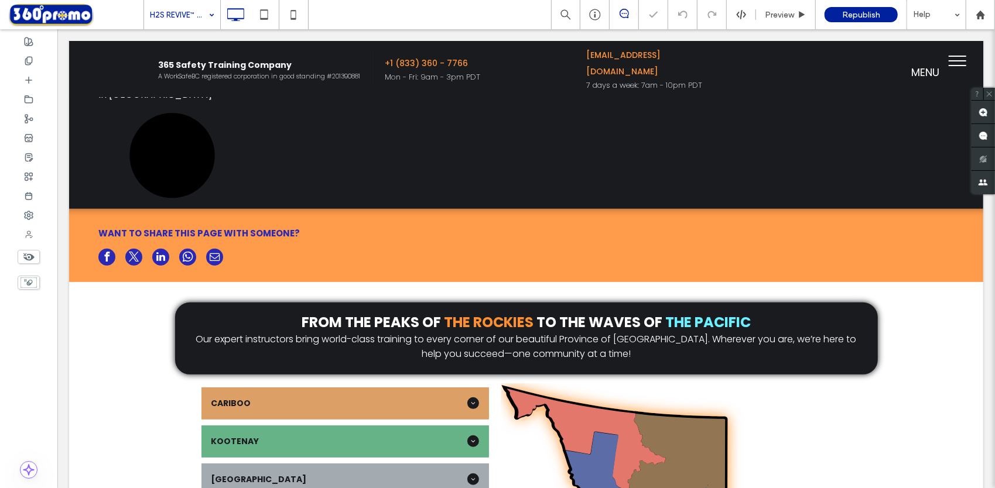
scroll to position [212, 0]
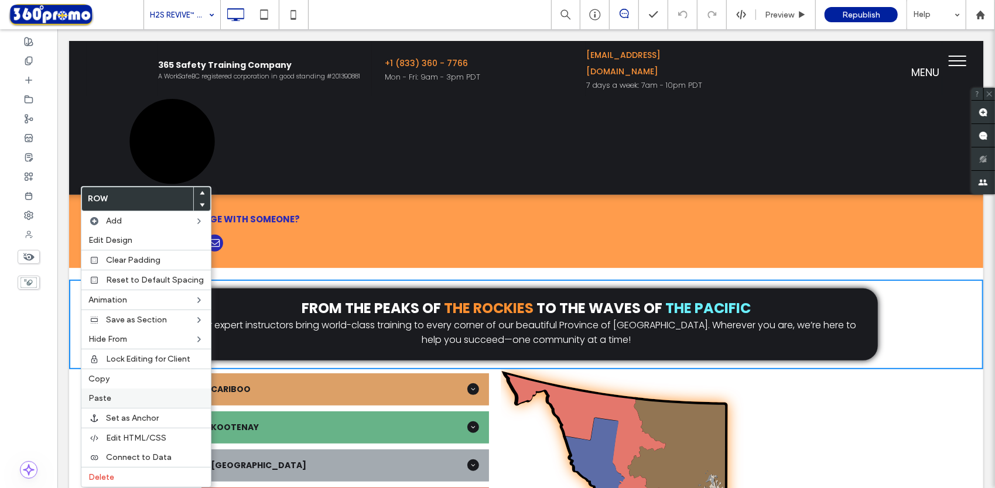
click at [105, 395] on span "Paste" at bounding box center [99, 398] width 23 height 10
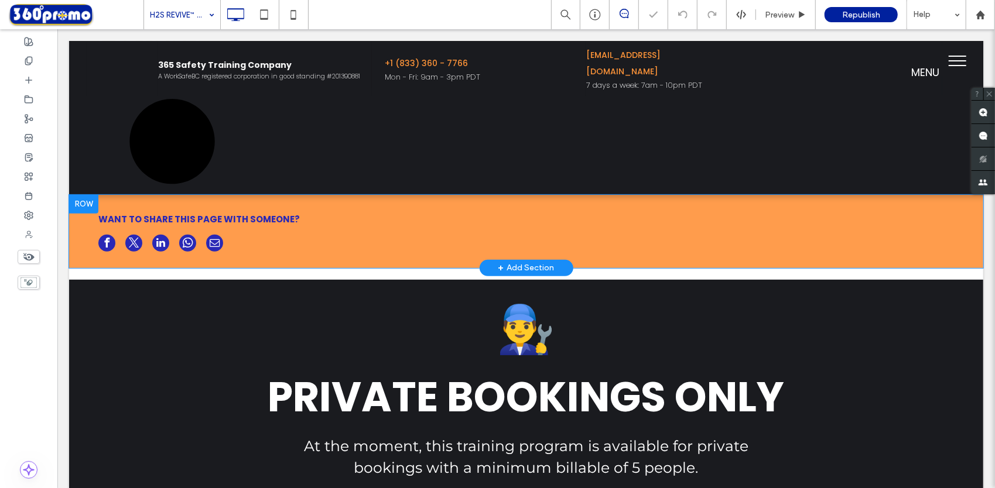
click at [83, 202] on div at bounding box center [83, 203] width 29 height 19
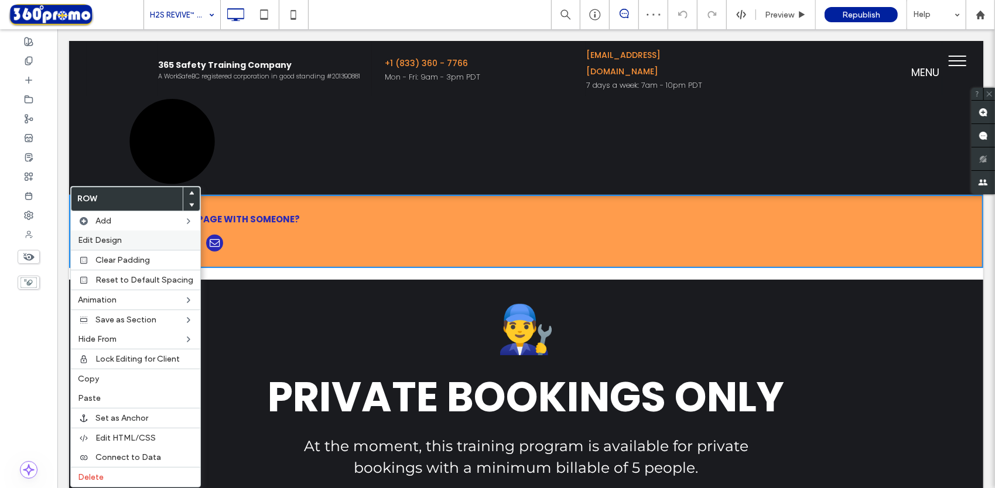
click at [134, 244] on label "Edit Design" at bounding box center [135, 240] width 115 height 10
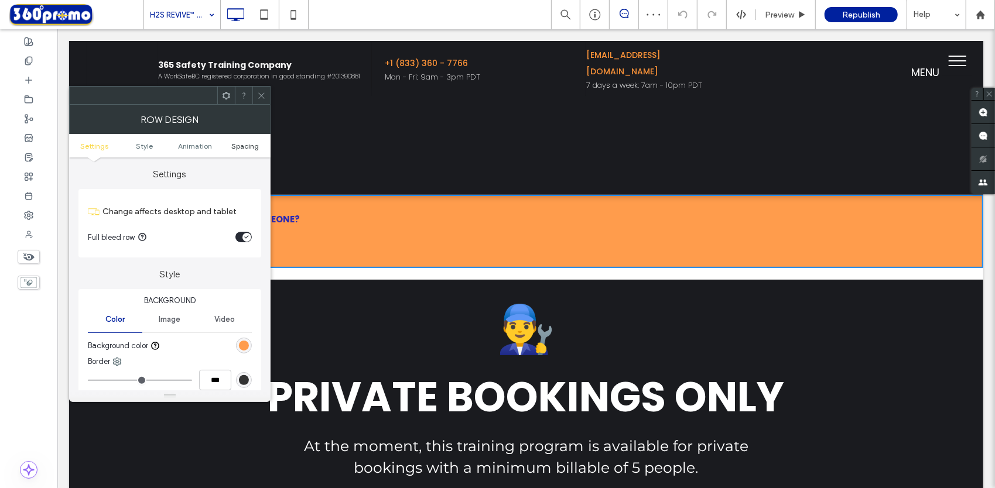
click at [243, 145] on span "Spacing" at bounding box center [246, 146] width 28 height 9
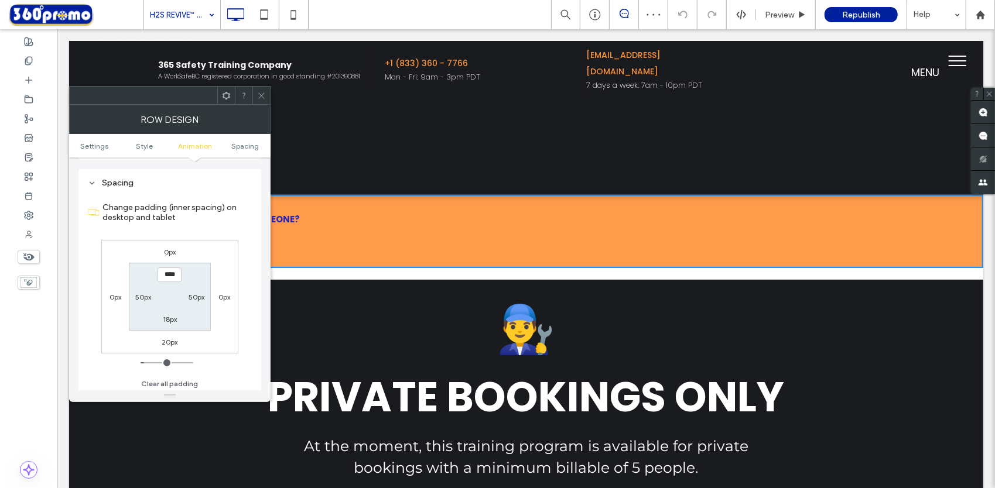
scroll to position [322, 0]
click at [165, 338] on label "20px" at bounding box center [170, 340] width 16 height 9
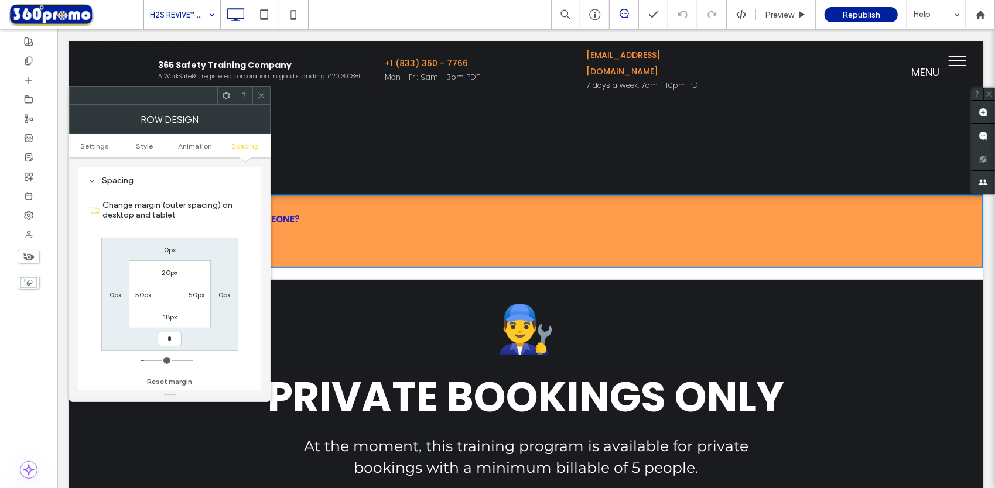
type input "*"
type input "***"
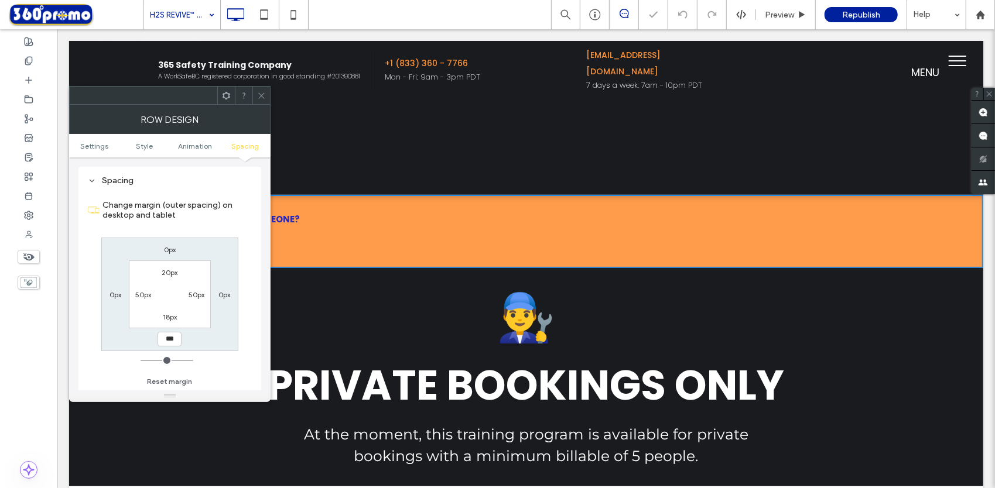
click at [263, 94] on use at bounding box center [261, 96] width 6 height 6
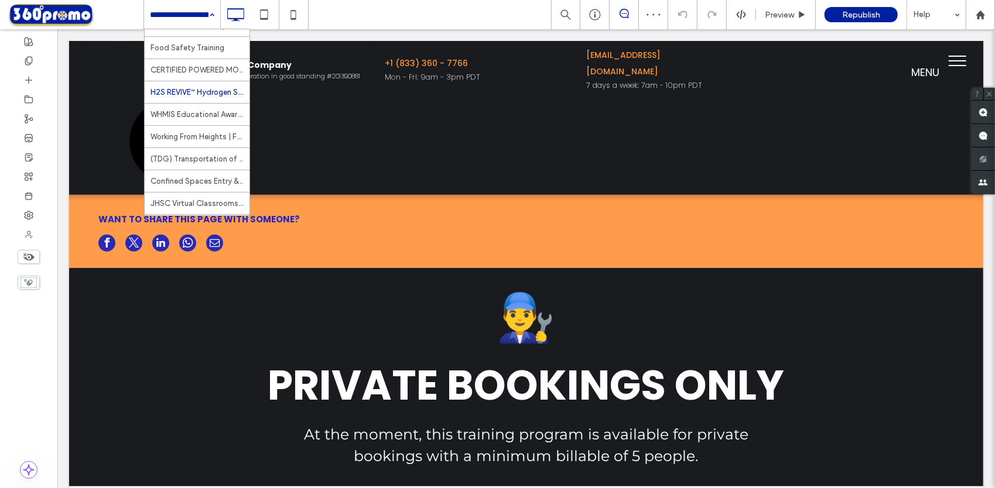
scroll to position [375, 0]
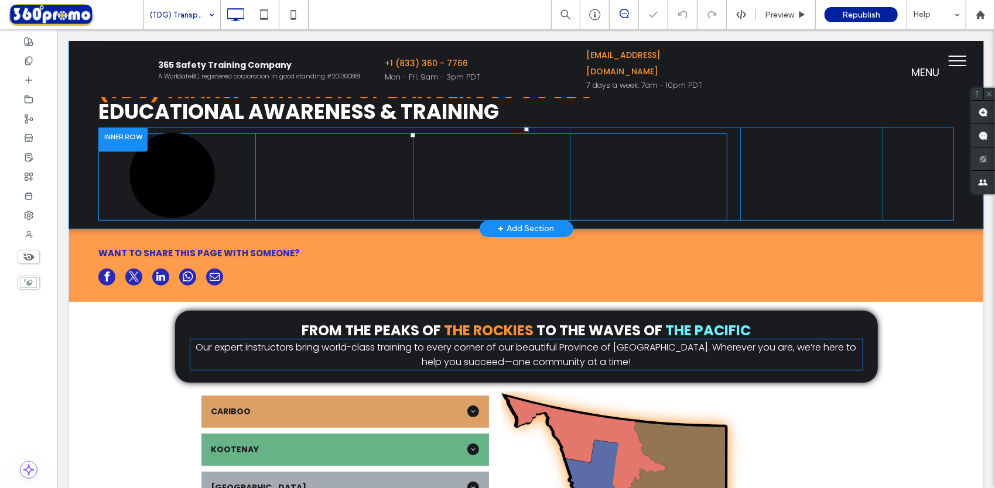
scroll to position [201, 0]
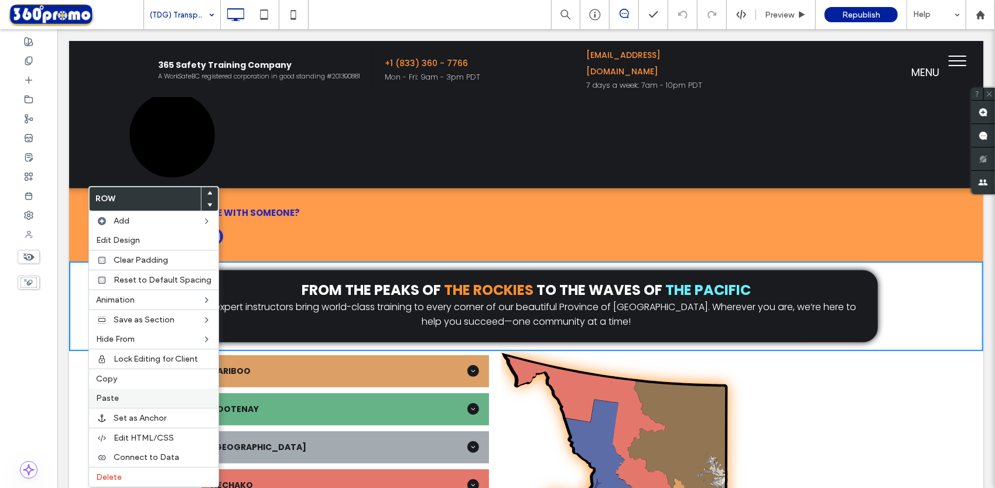
click at [121, 393] on label "Paste" at bounding box center [153, 398] width 115 height 10
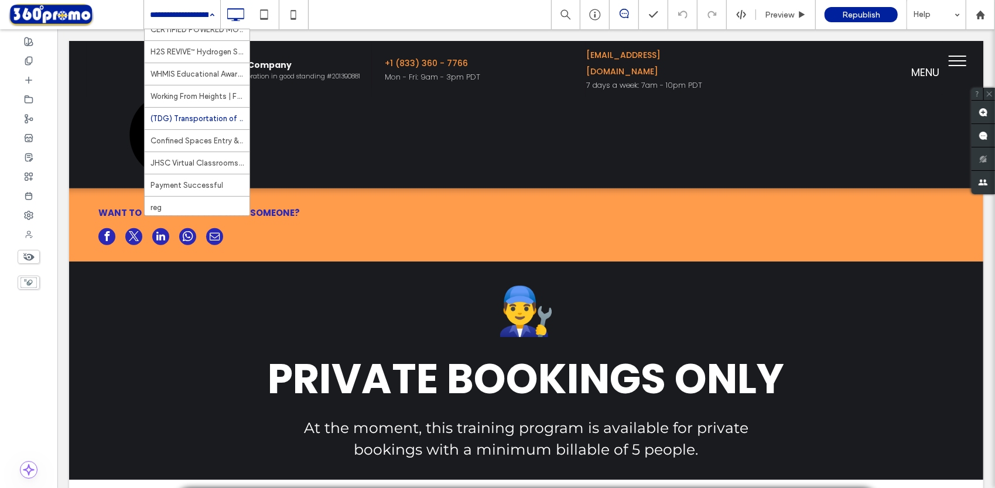
scroll to position [419, 0]
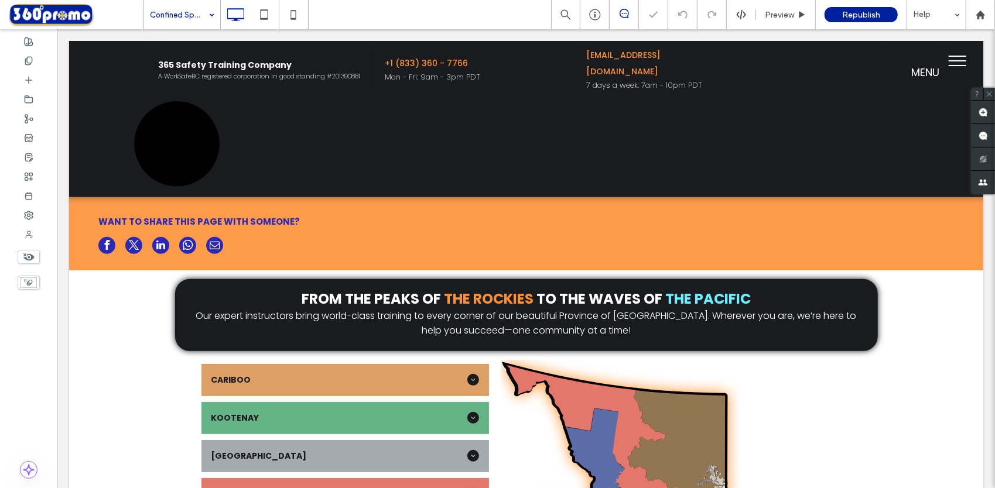
scroll to position [198, 0]
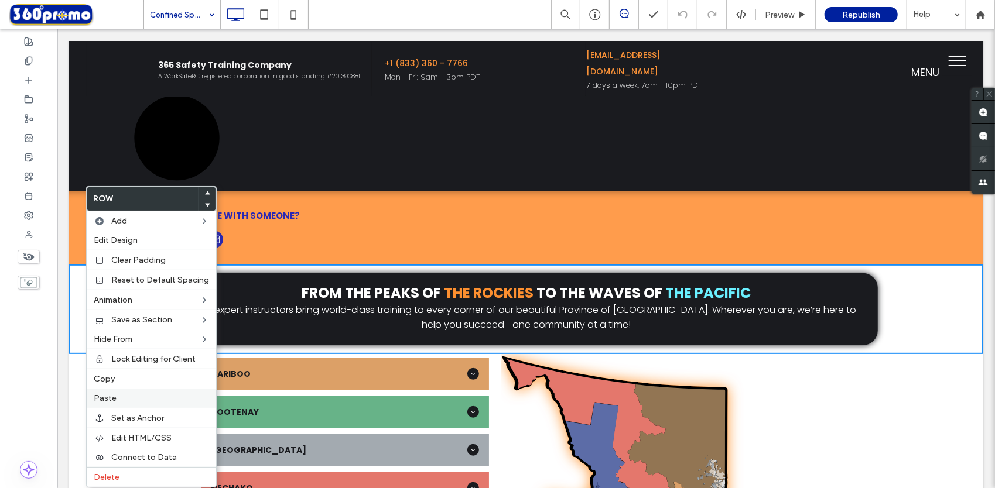
click at [104, 396] on span "Paste" at bounding box center [105, 398] width 23 height 10
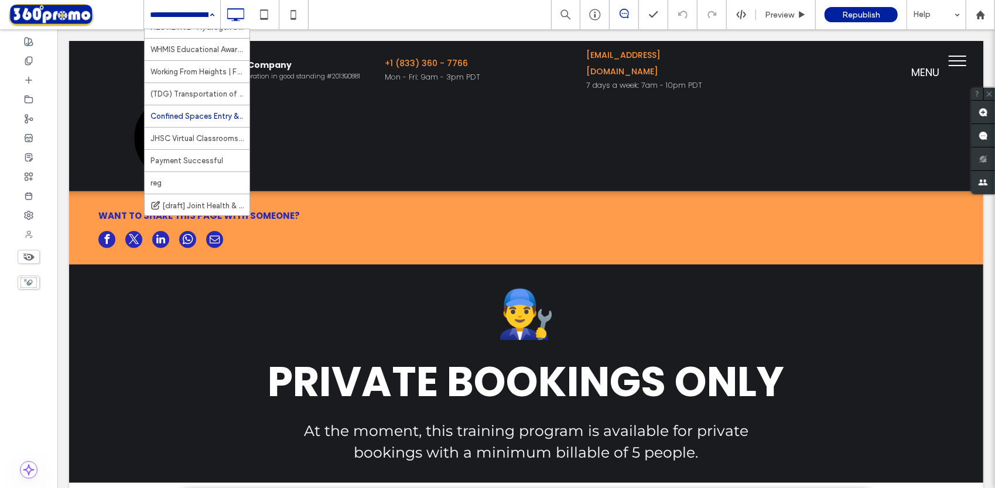
scroll to position [446, 0]
click at [860, 16] on span "Republish" at bounding box center [861, 15] width 38 height 10
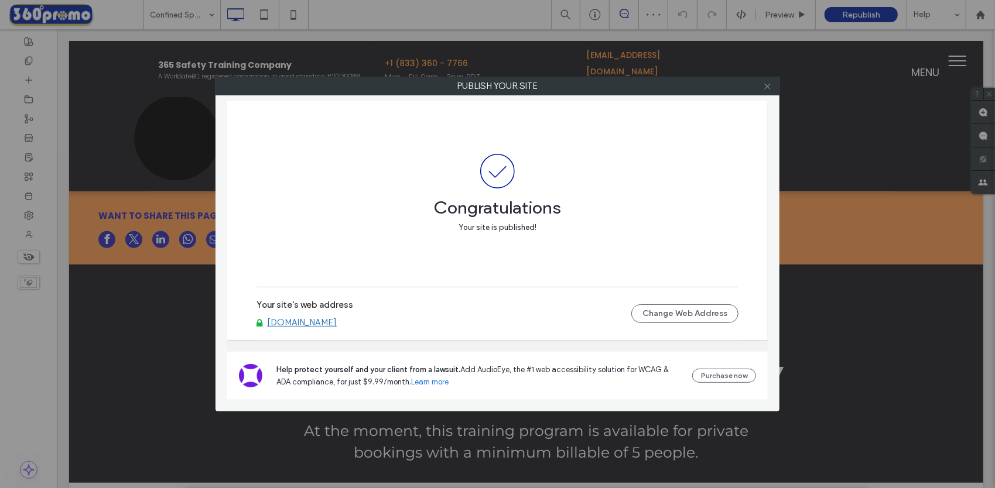
click at [765, 88] on icon at bounding box center [767, 86] width 9 height 9
